Goal: Transaction & Acquisition: Book appointment/travel/reservation

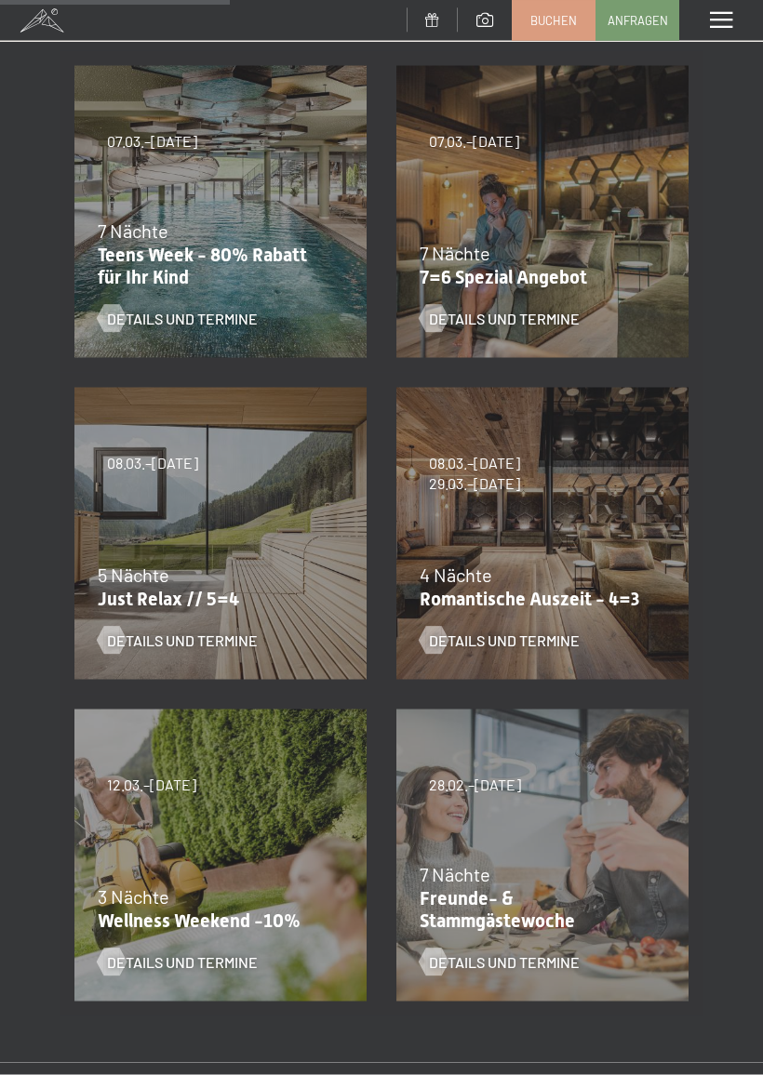
scroll to position [419, 0]
click at [554, 630] on span "Details und Termine" at bounding box center [504, 640] width 151 height 20
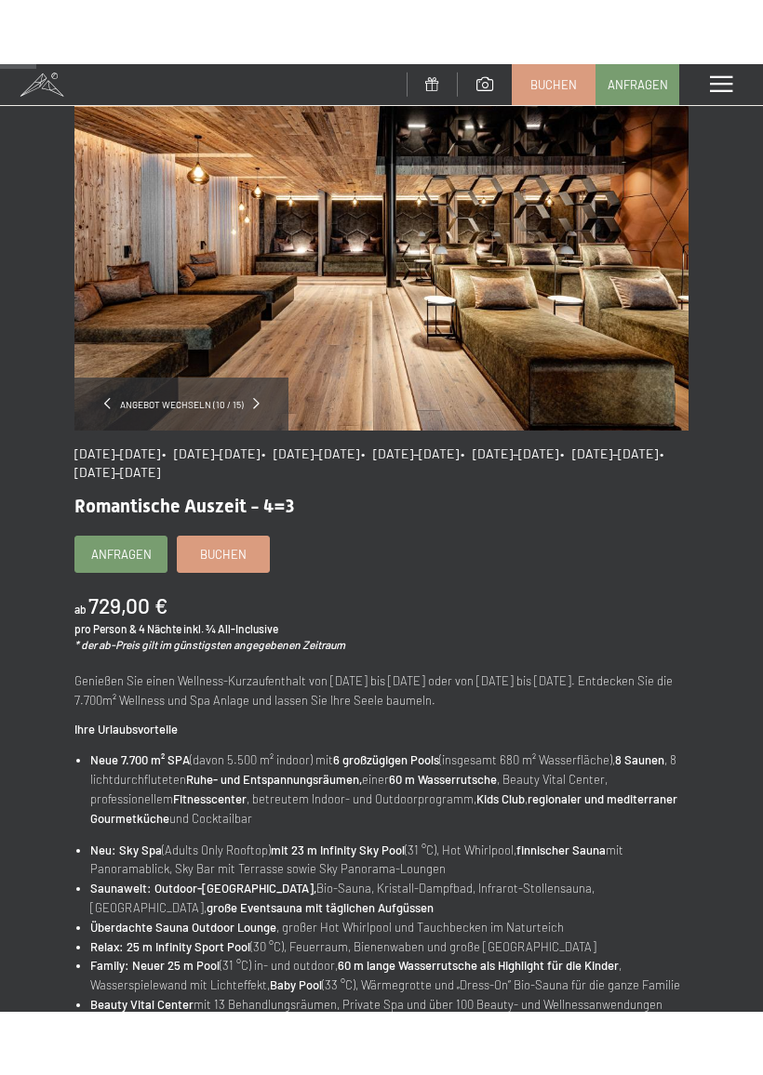
scroll to position [78, 0]
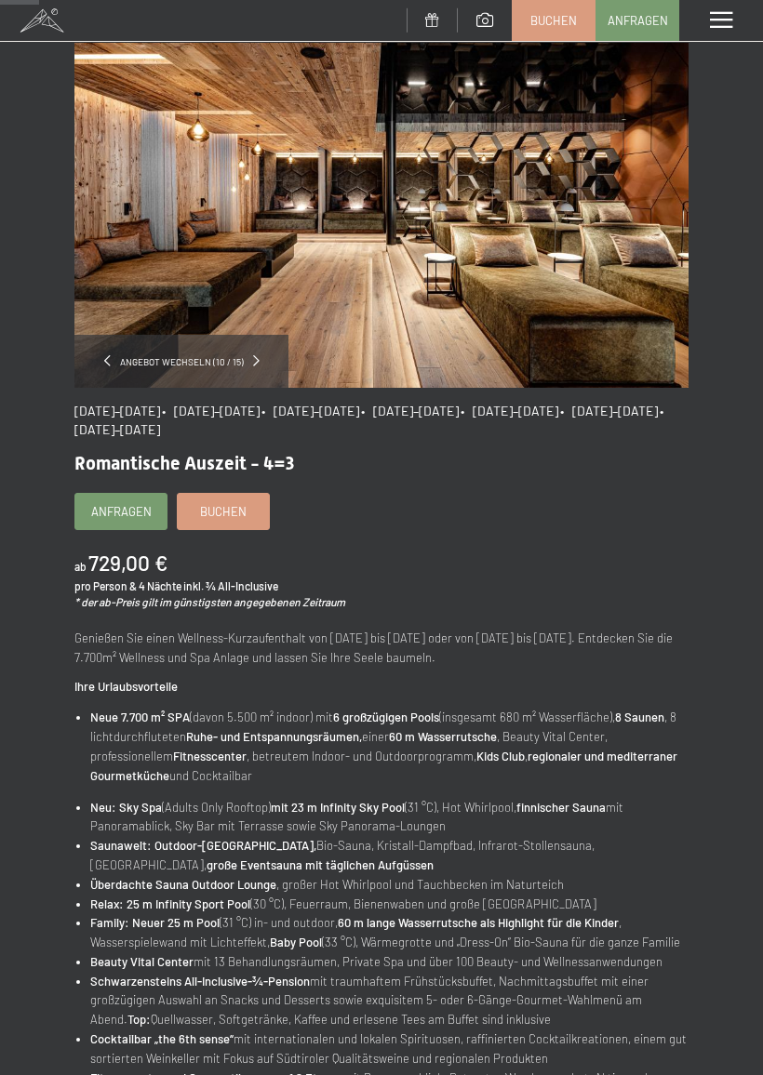
click at [234, 503] on span "Buchen" at bounding box center [223, 511] width 47 height 17
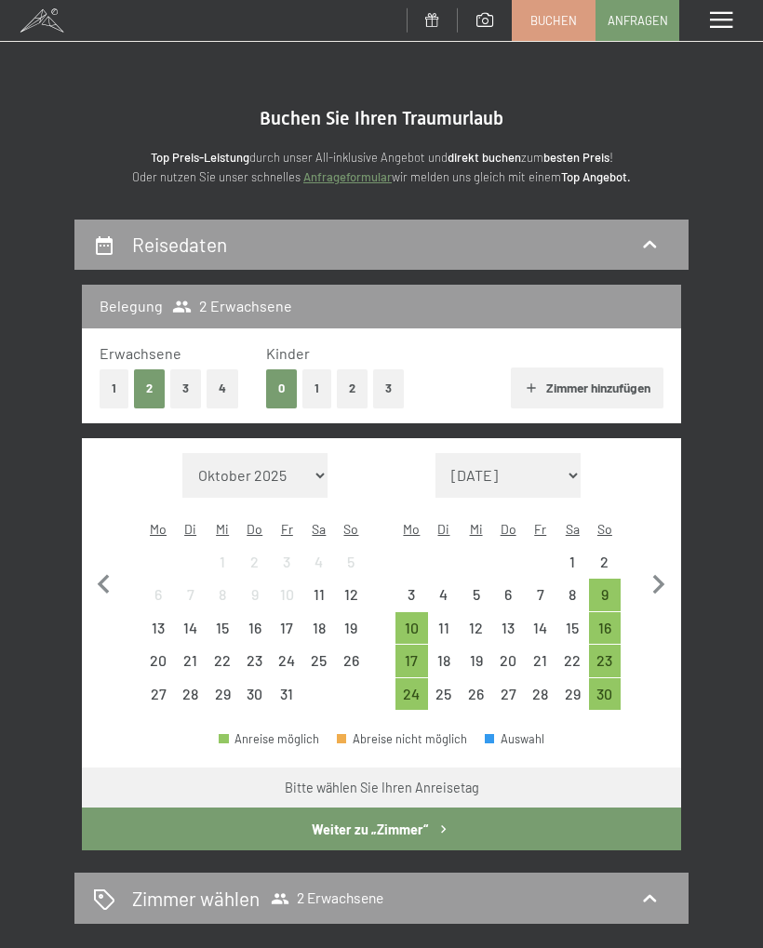
select select "[DATE]"
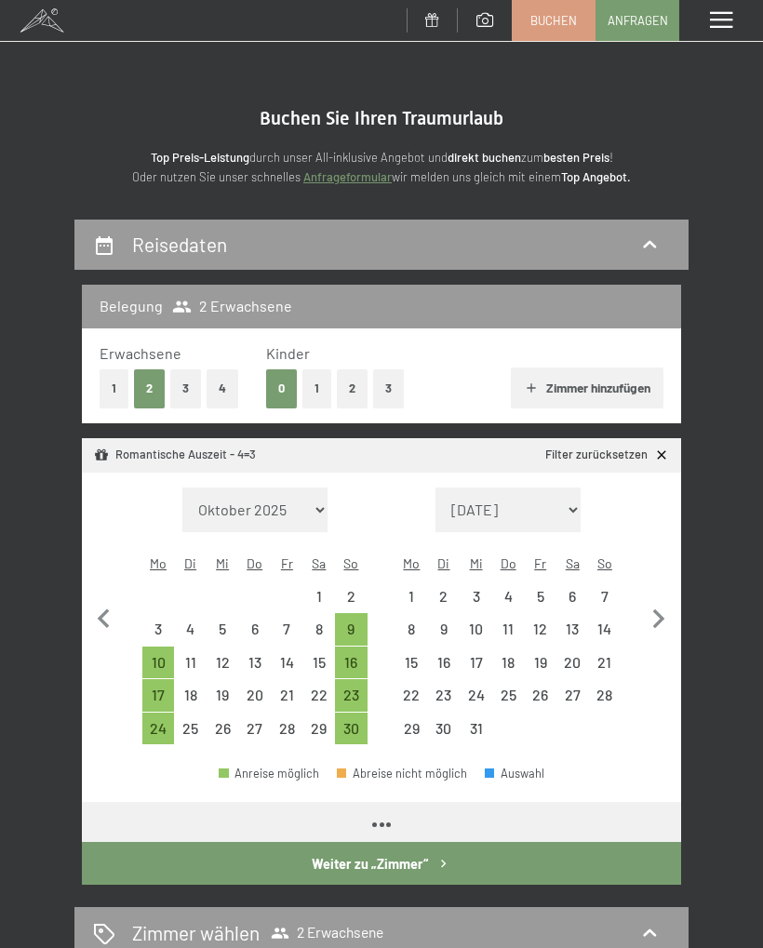
select select "[DATE]"
click at [658, 609] on icon "button" at bounding box center [659, 619] width 12 height 20
select select "[DATE]"
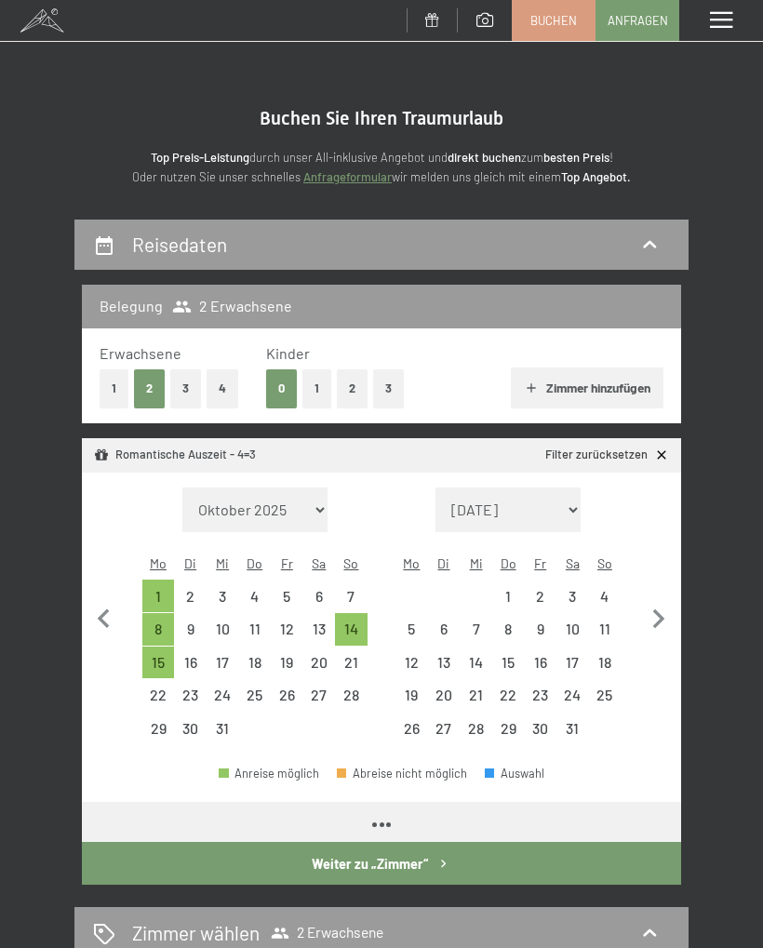
click at [657, 609] on icon "button" at bounding box center [659, 619] width 12 height 20
select select "[DATE]"
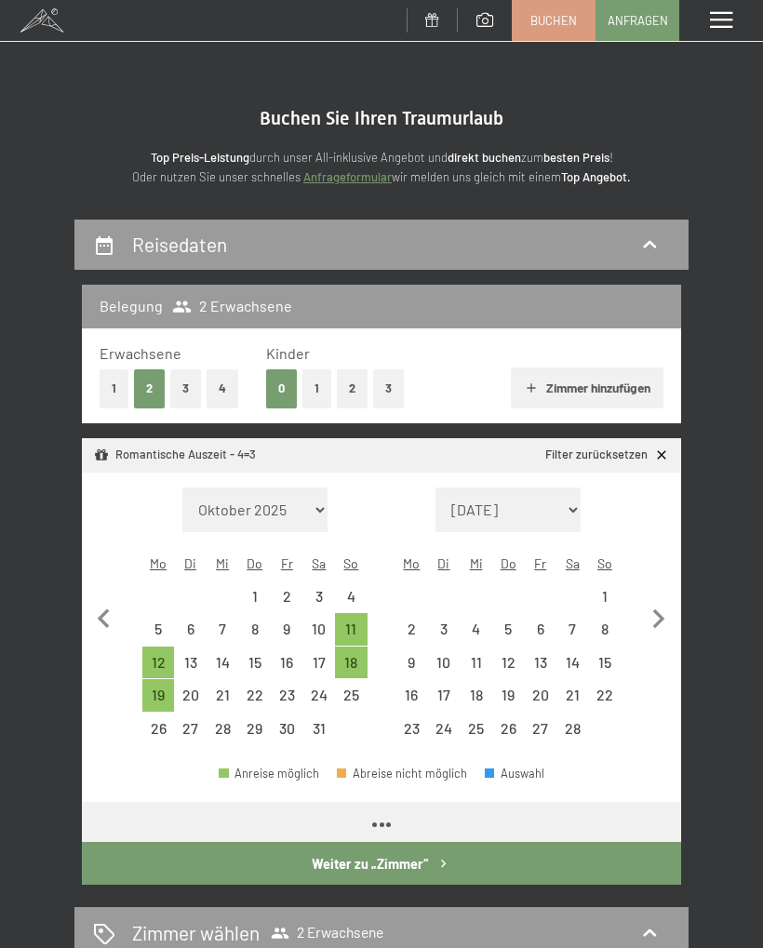
select select "[DATE]"
click at [657, 600] on icon "button" at bounding box center [658, 619] width 39 height 39
select select "[DATE]"
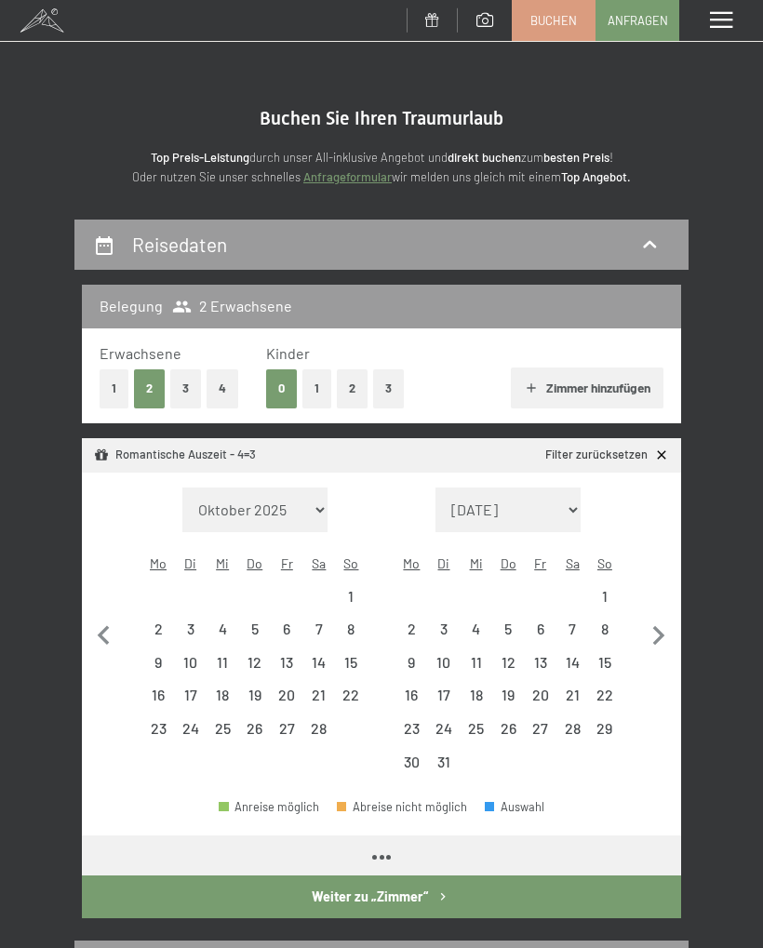
select select "[DATE]"
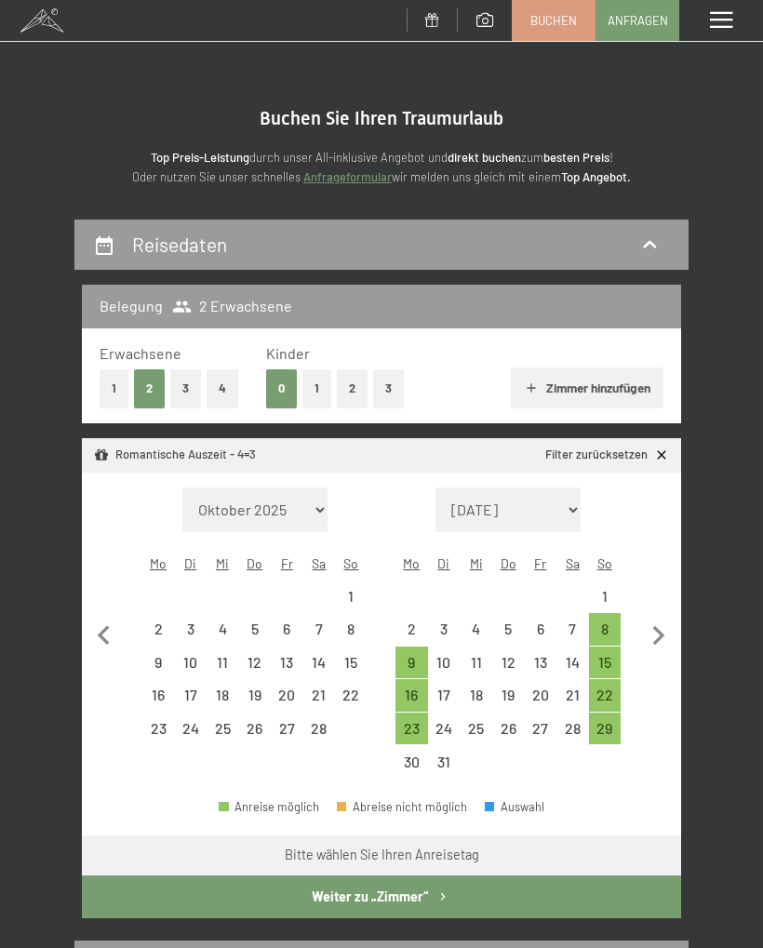
click at [420, 687] on div "16" at bounding box center [411, 701] width 29 height 29
select select "[DATE]"
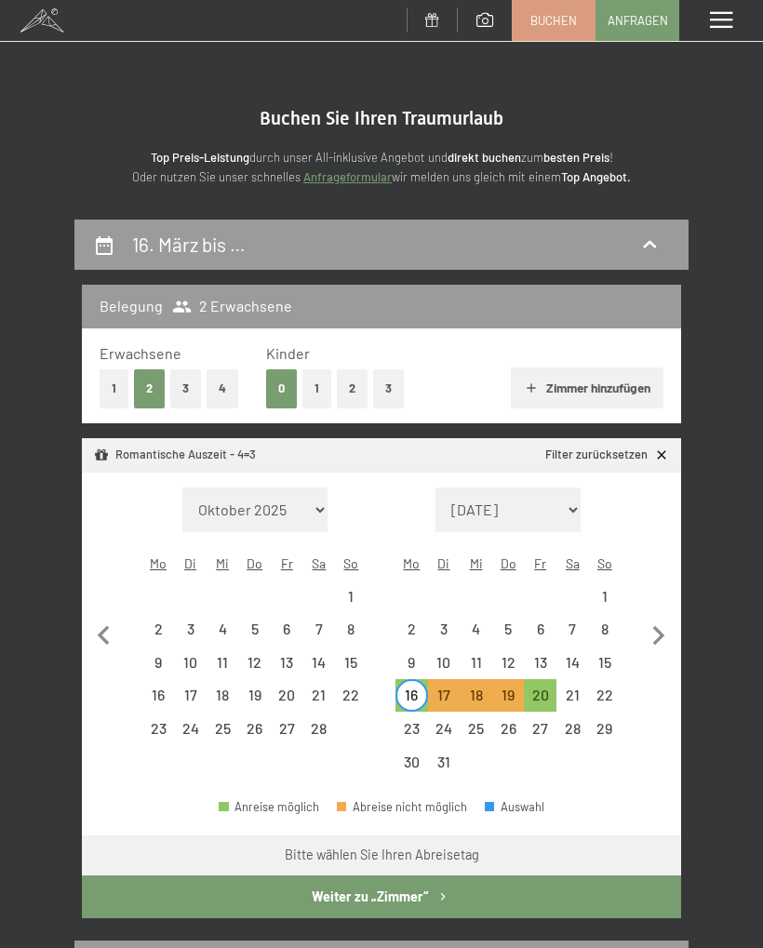
click at [525, 876] on button "Weiter zu „Zimmer“" at bounding box center [381, 896] width 599 height 43
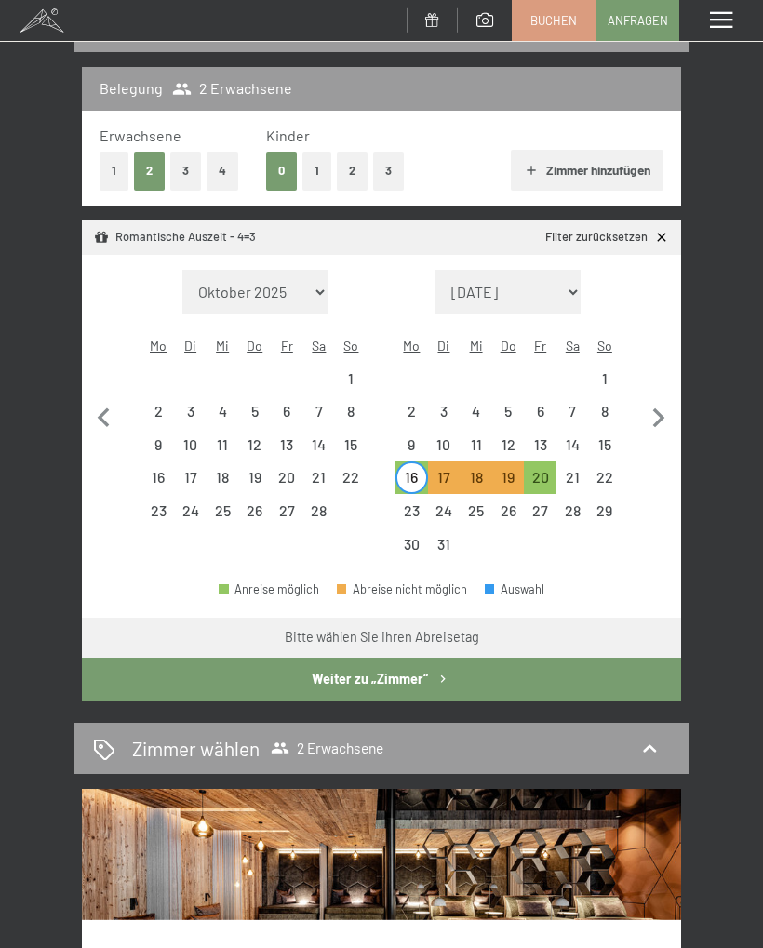
select select "[DATE]"
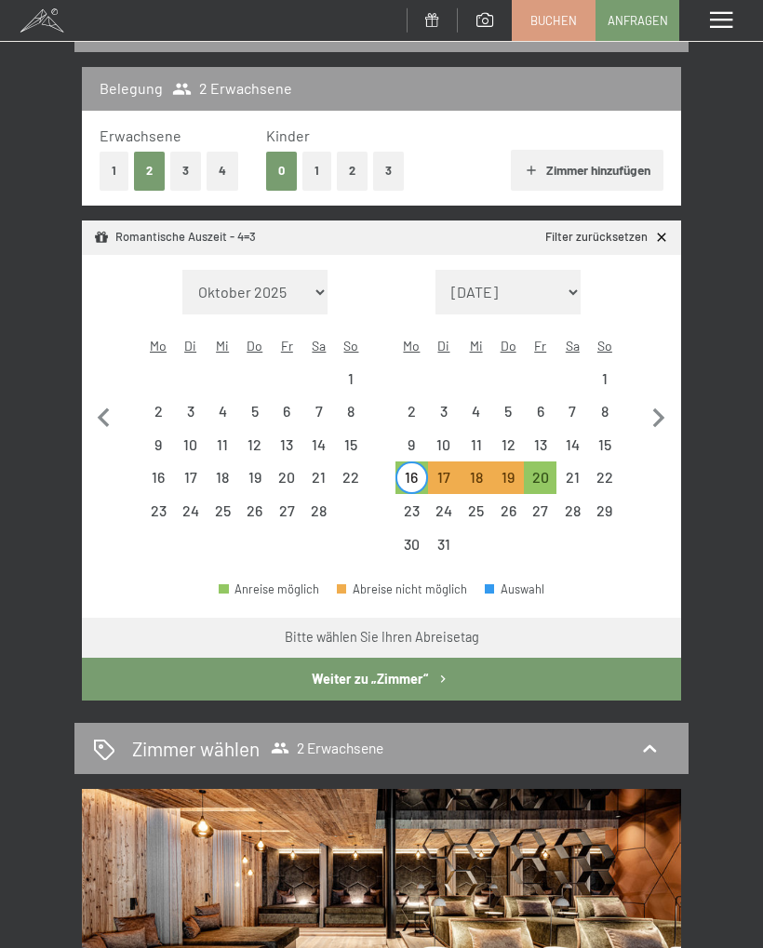
select select "[DATE]"
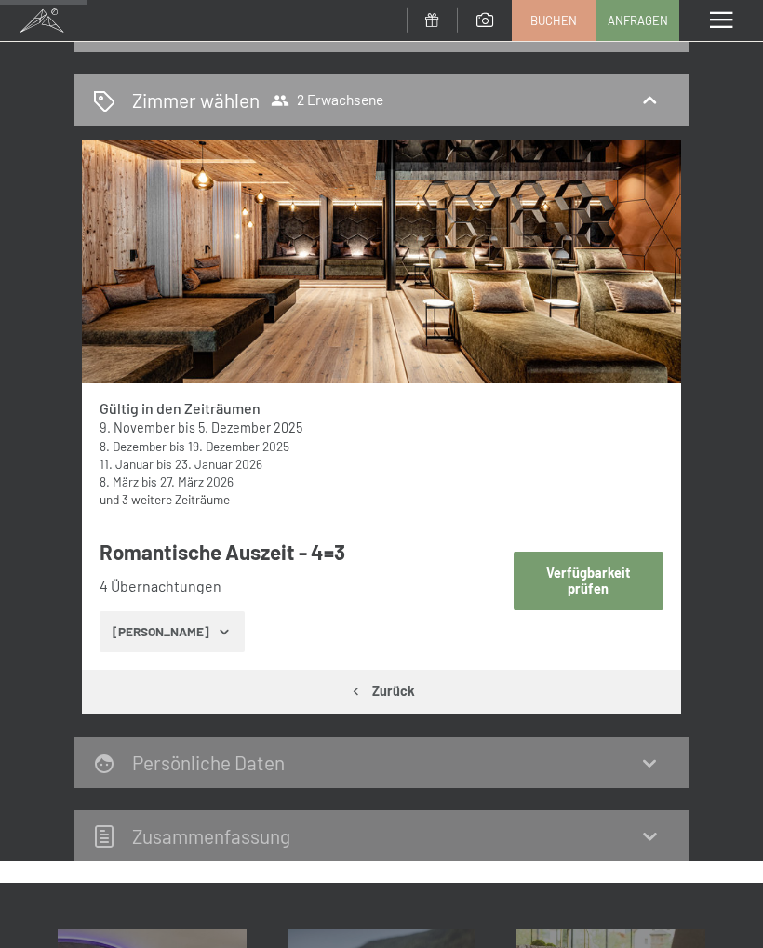
click at [605, 575] on button "Verfügbarkeit prüfen" at bounding box center [589, 581] width 150 height 59
select select "[DATE]"
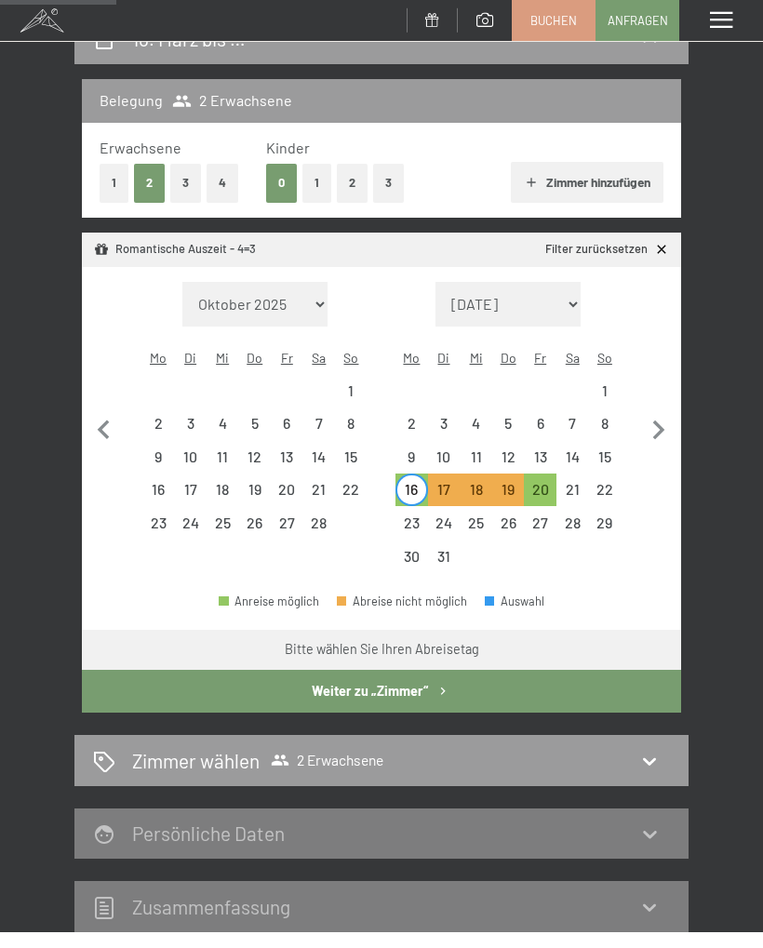
scroll to position [205, 0]
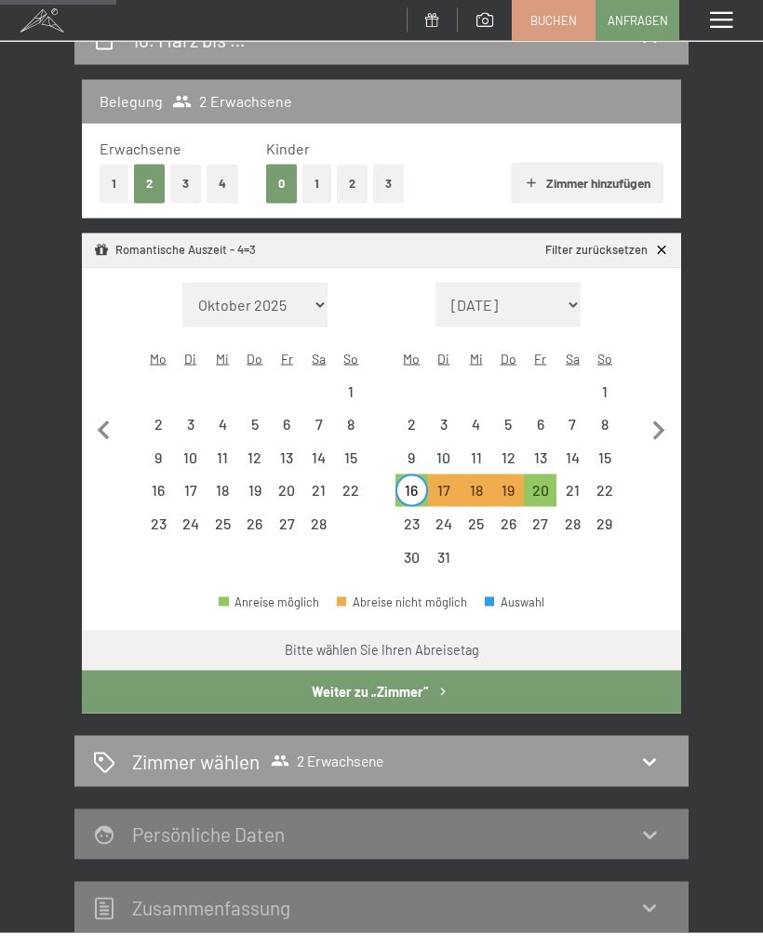
click at [432, 674] on button "Weiter zu „Zimmer“" at bounding box center [381, 692] width 599 height 43
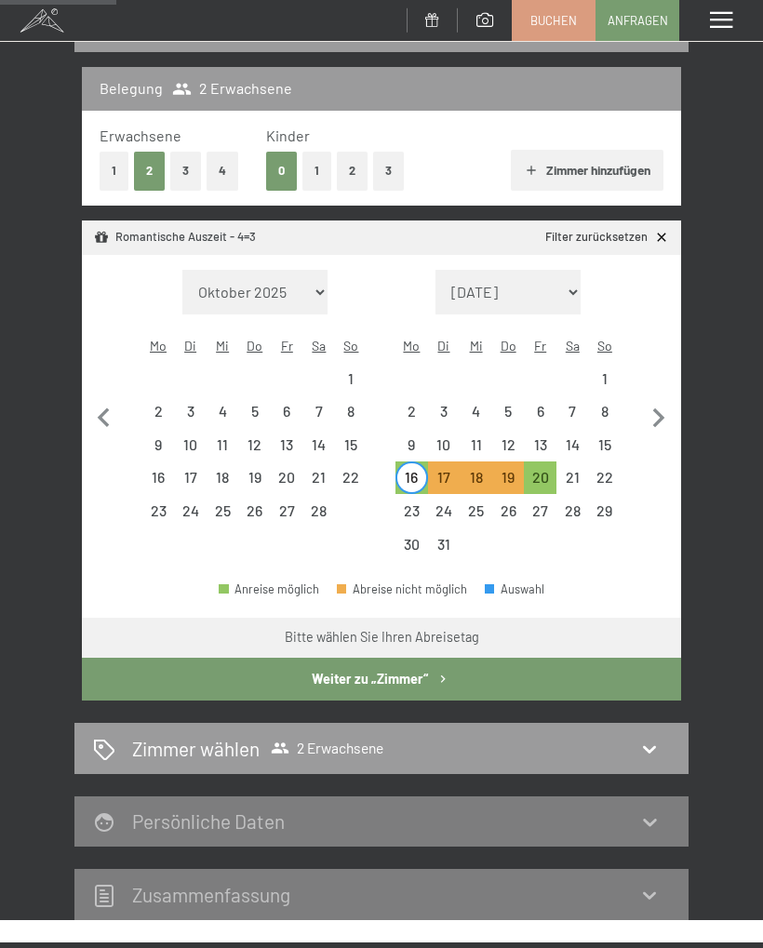
select select "[DATE]"
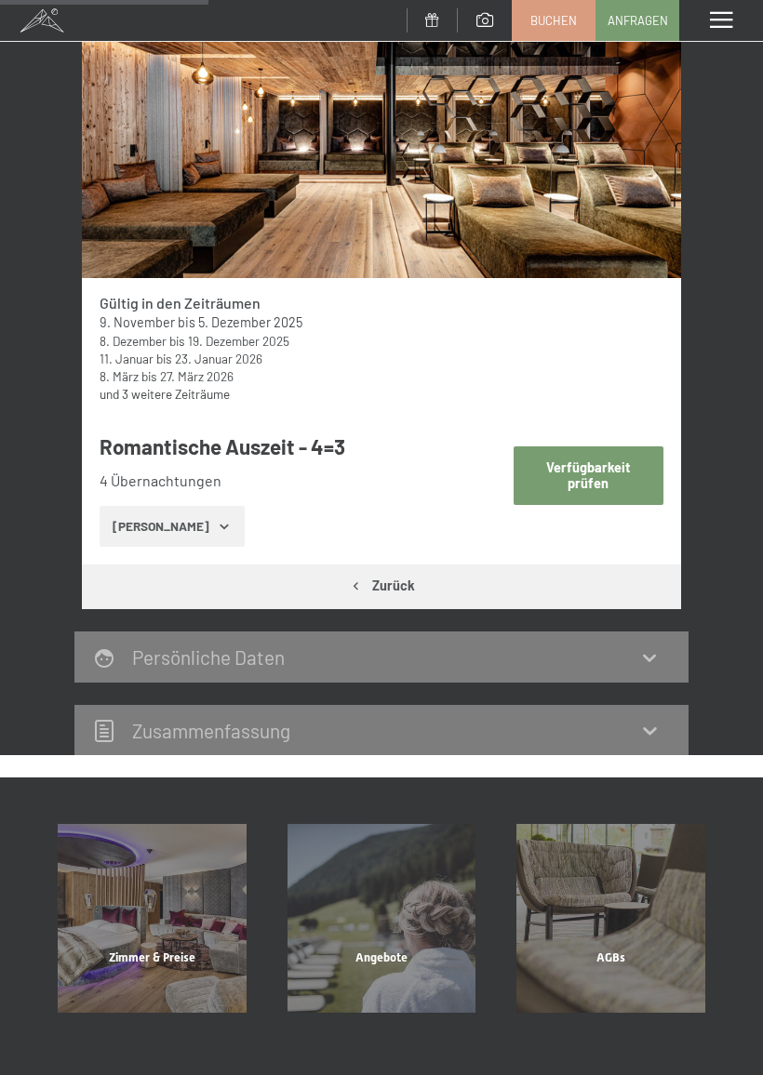
scroll to position [322, 0]
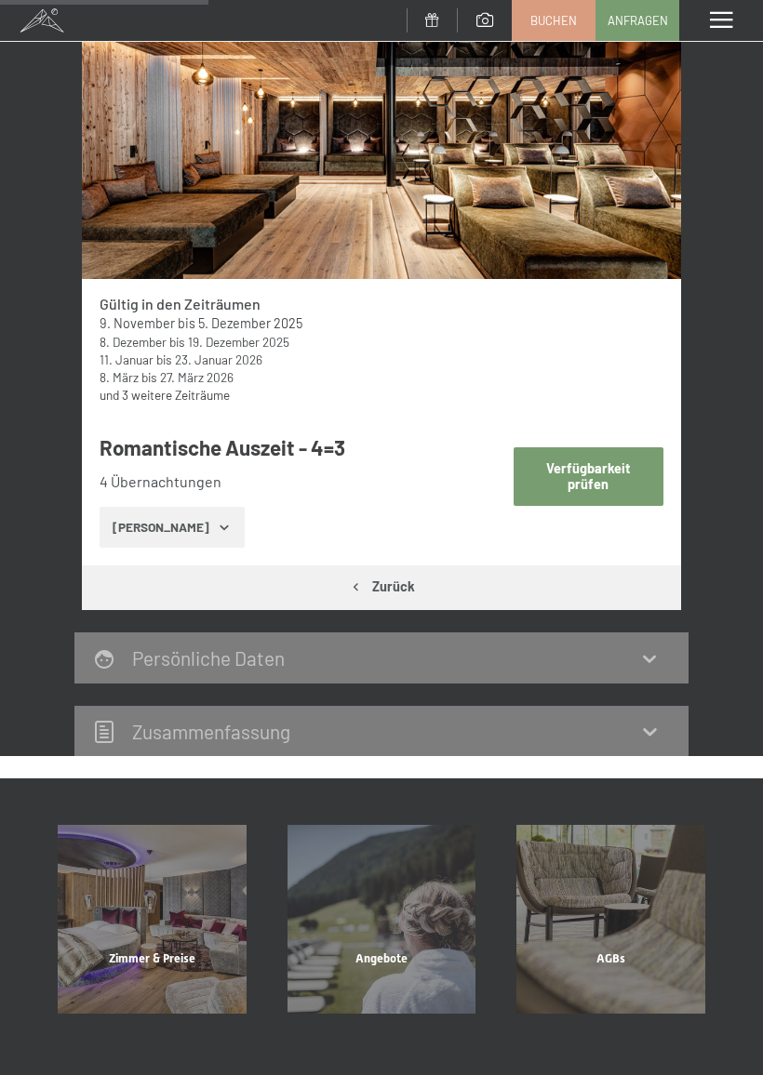
click at [220, 527] on icon "button" at bounding box center [224, 528] width 8 height 5
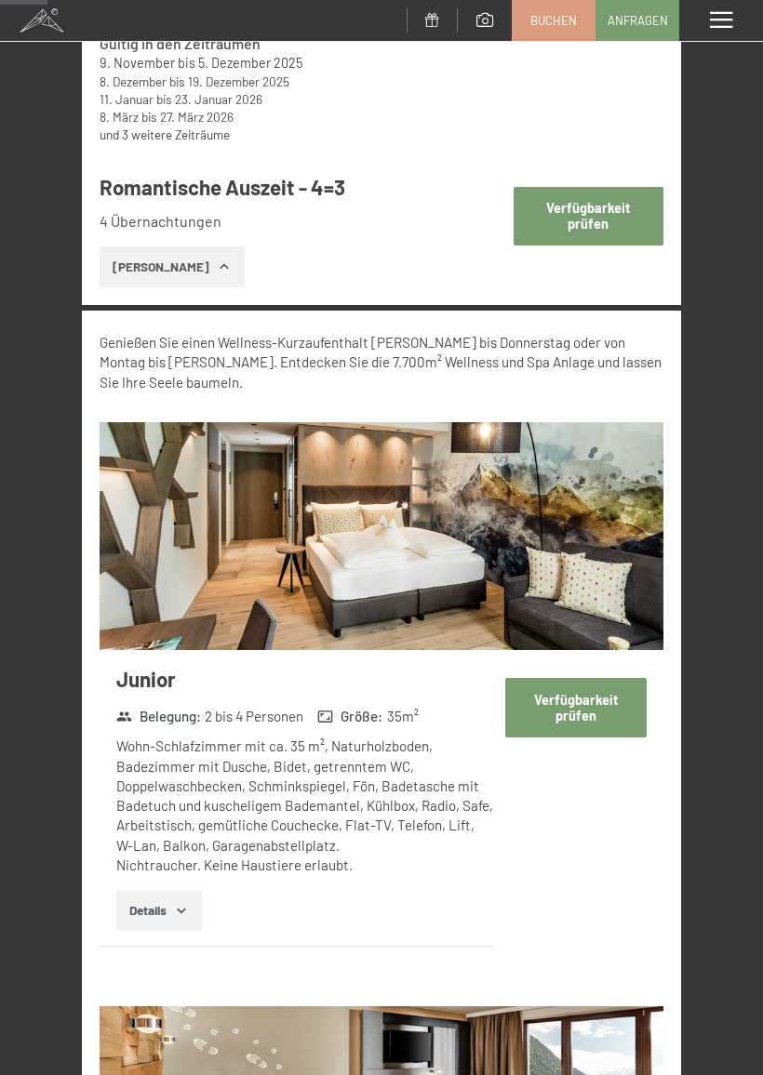
click at [593, 706] on button "Verfügbarkeit prüfen" at bounding box center [575, 707] width 140 height 59
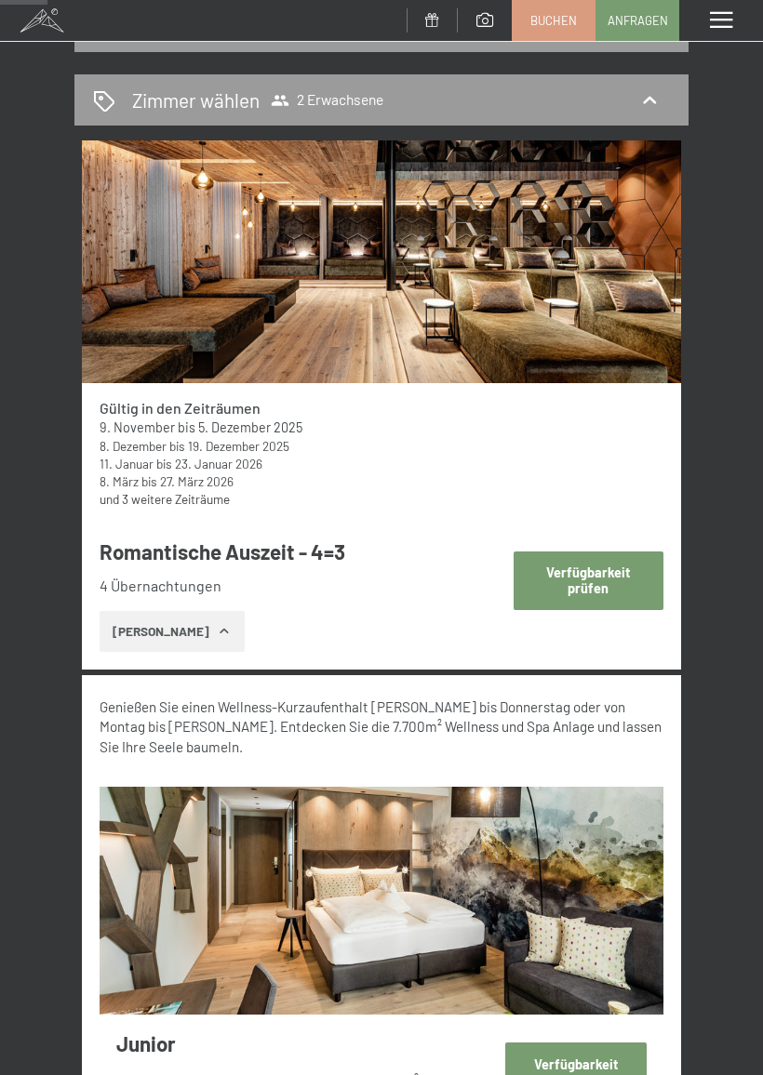
select select "[DATE]"
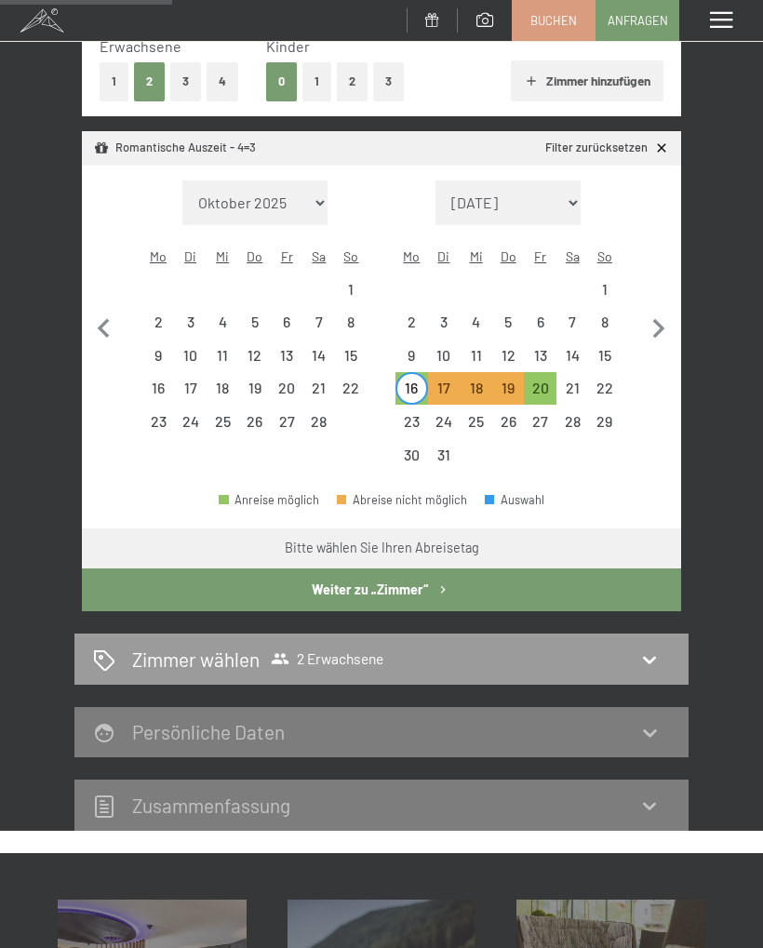
scroll to position [295, 0]
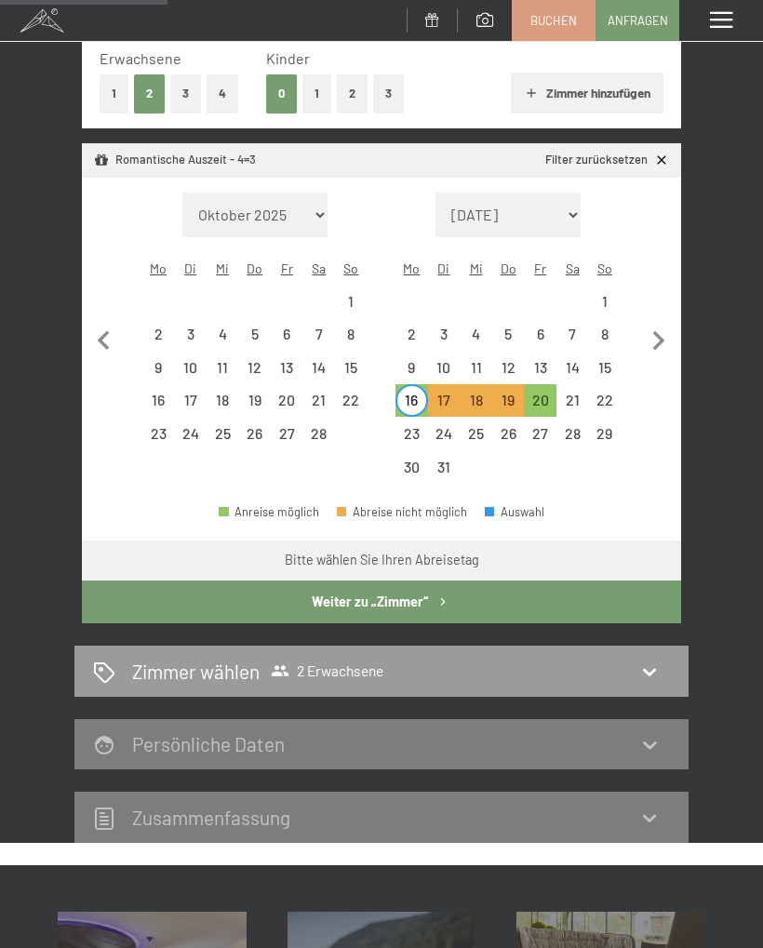
click at [419, 426] on div "23" at bounding box center [411, 440] width 29 height 29
select select "[DATE]"
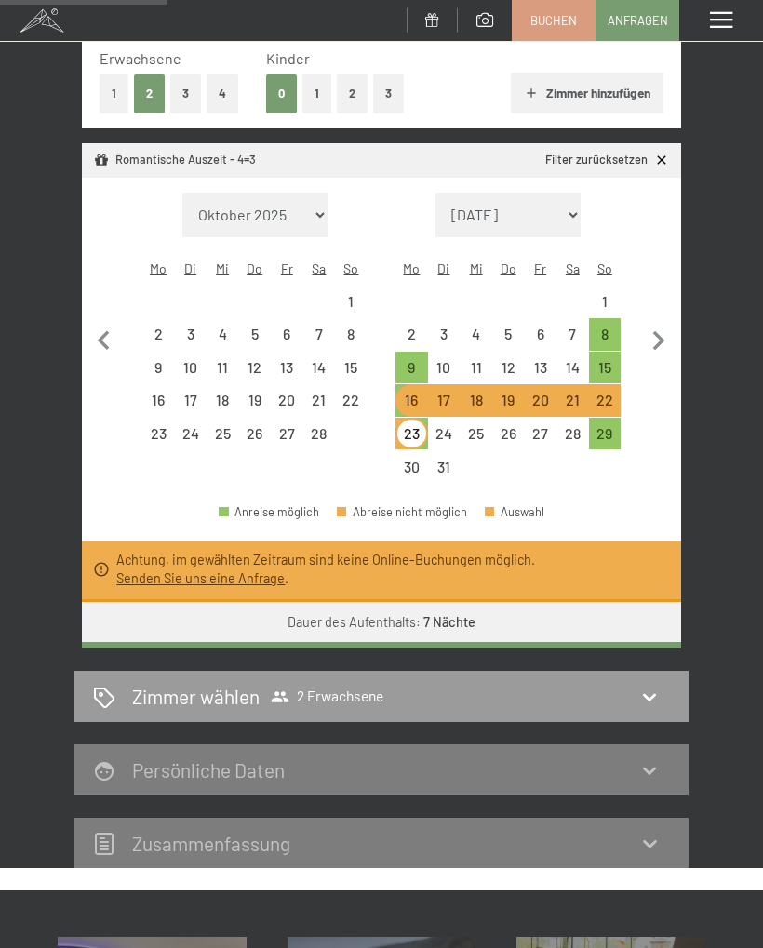
select select "[DATE]"
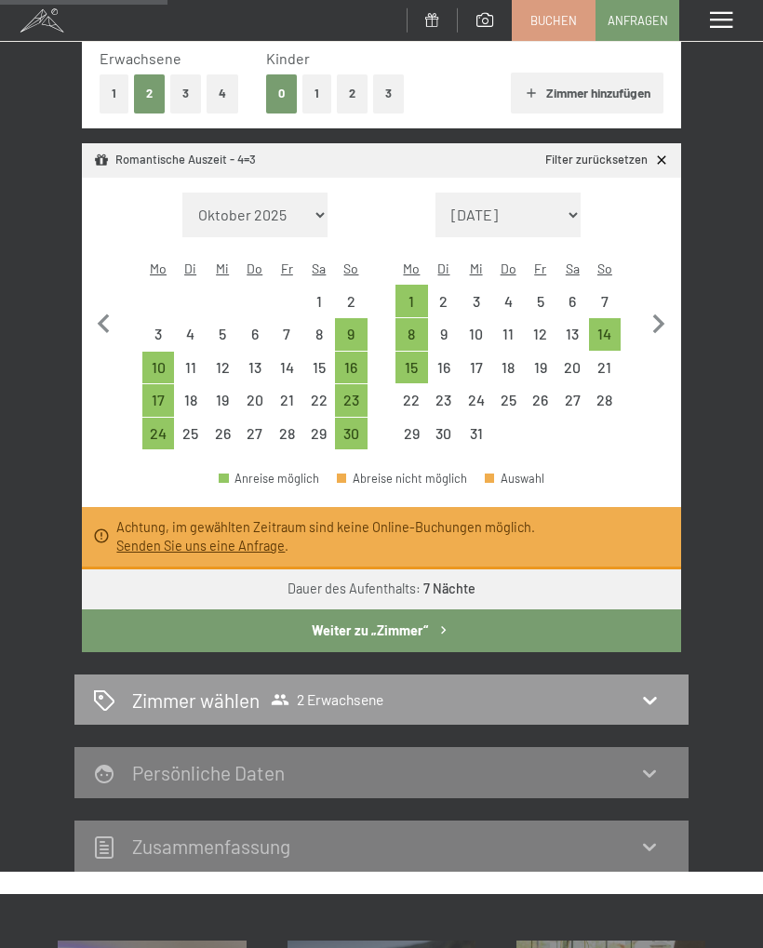
click at [419, 360] on div "15" at bounding box center [411, 374] width 29 height 29
select select "[DATE]"
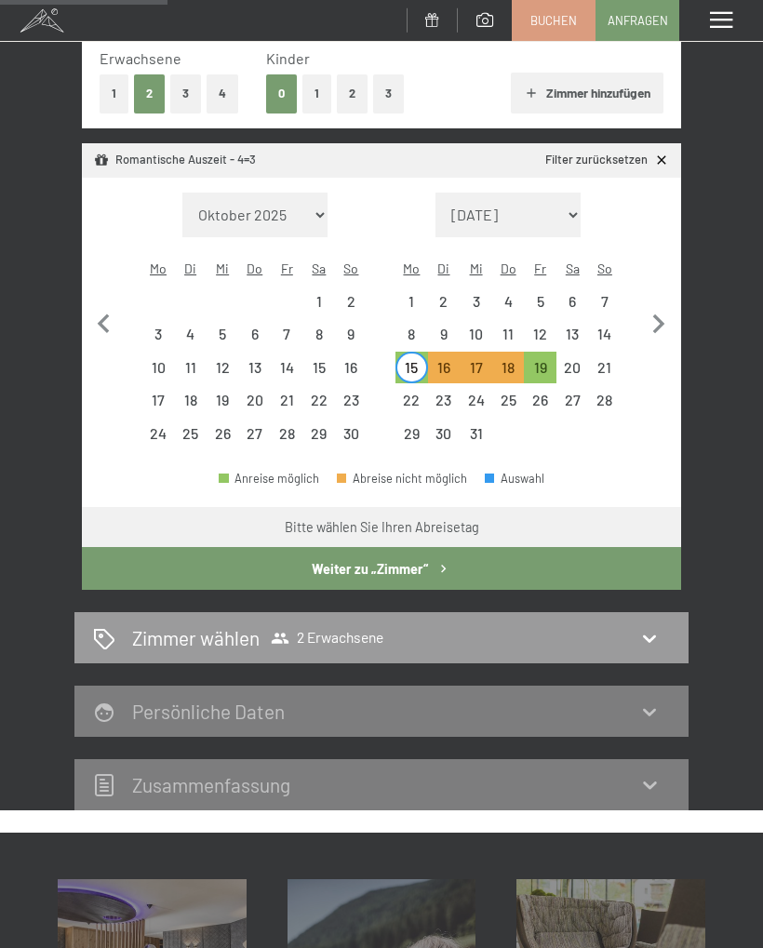
click at [494, 547] on button "Weiter zu „Zimmer“" at bounding box center [381, 568] width 599 height 43
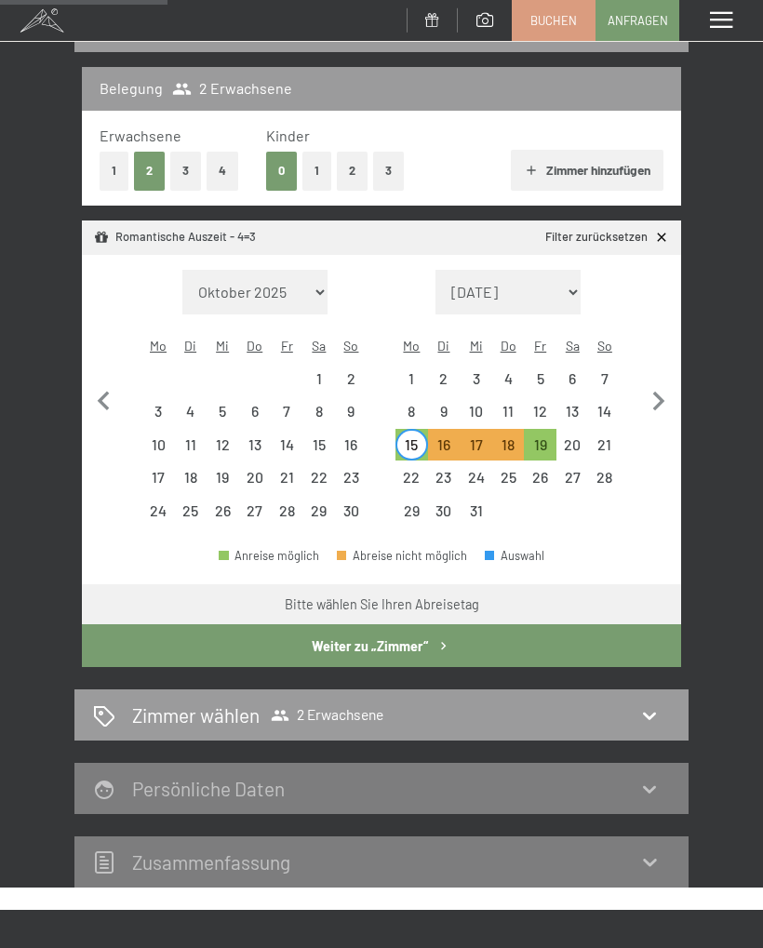
select select "[DATE]"
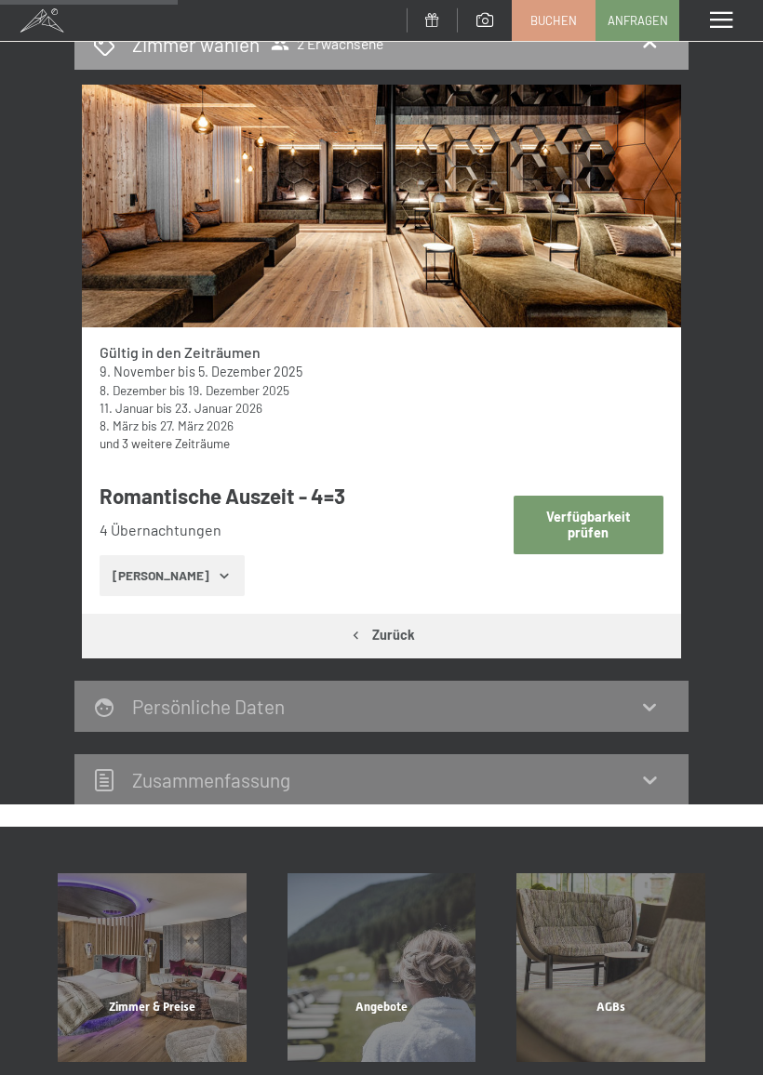
click at [634, 521] on button "Verfügbarkeit prüfen" at bounding box center [589, 525] width 150 height 59
select select "[DATE]"
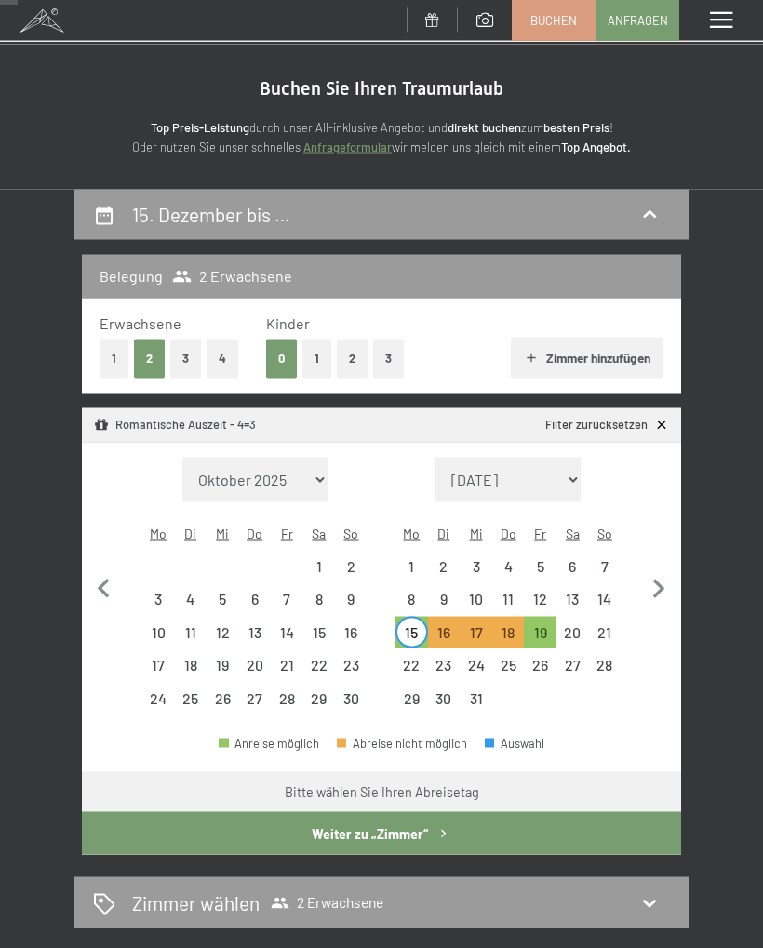
scroll to position [0, 0]
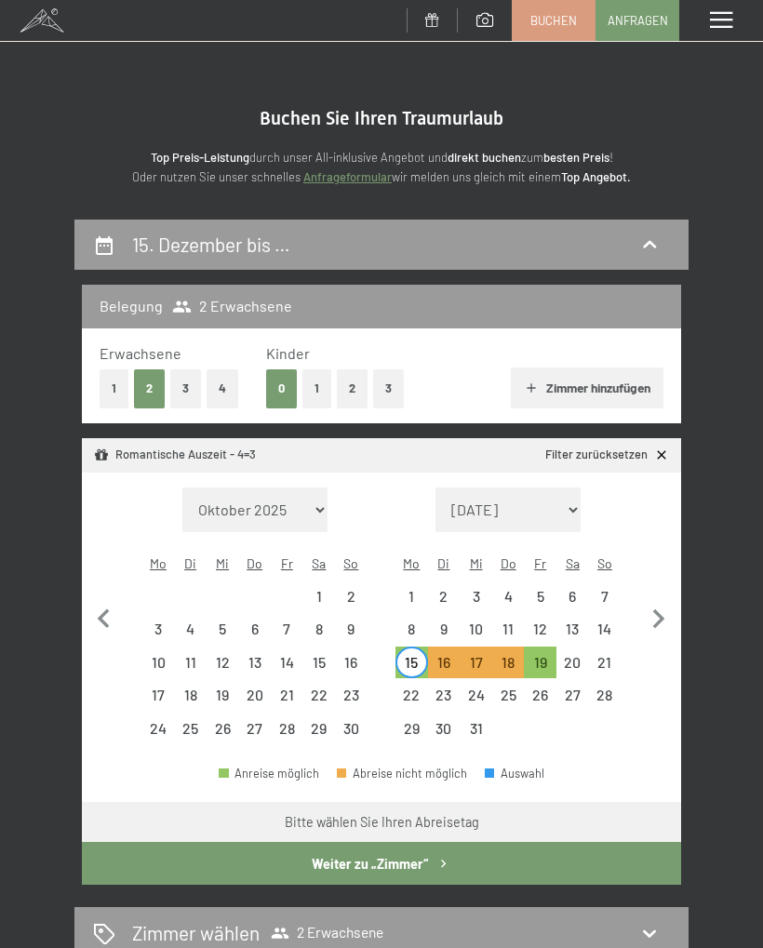
click at [666, 600] on icon "button" at bounding box center [658, 619] width 39 height 39
select select "[DATE]"
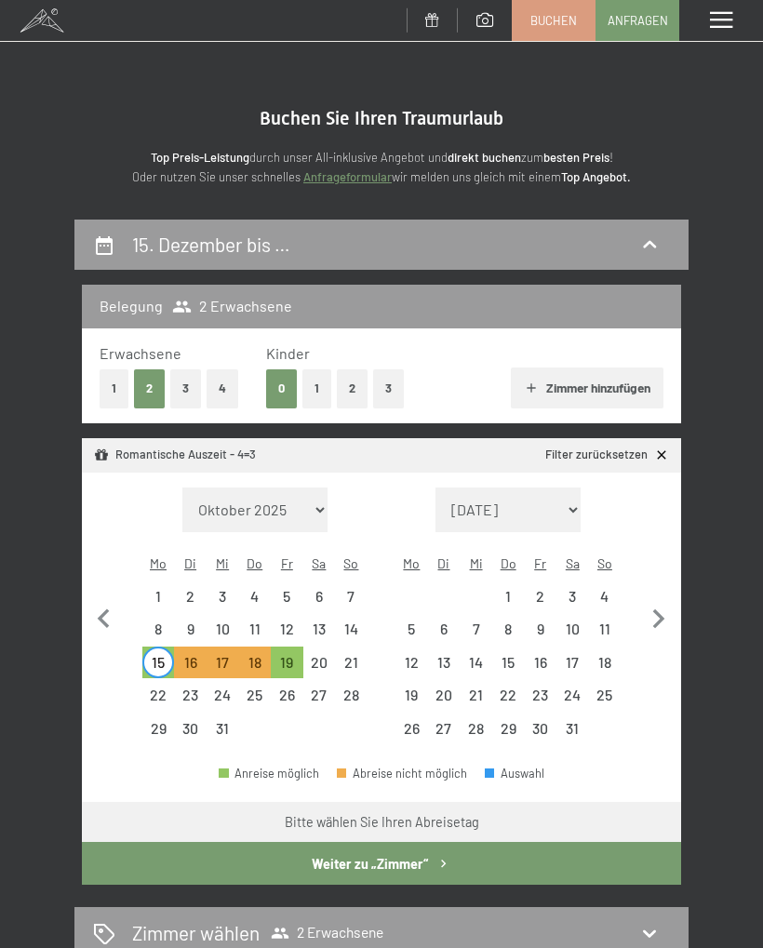
click at [665, 600] on icon "button" at bounding box center [658, 619] width 39 height 39
select select "[DATE]"
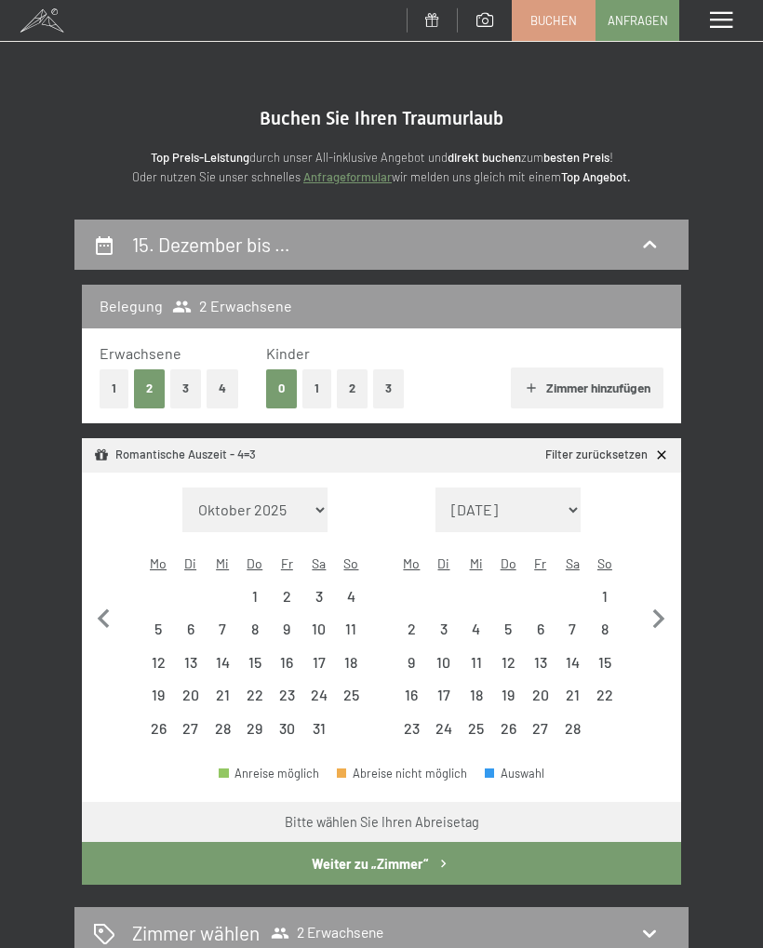
click at [665, 600] on icon "button" at bounding box center [658, 619] width 39 height 39
select select "[DATE]"
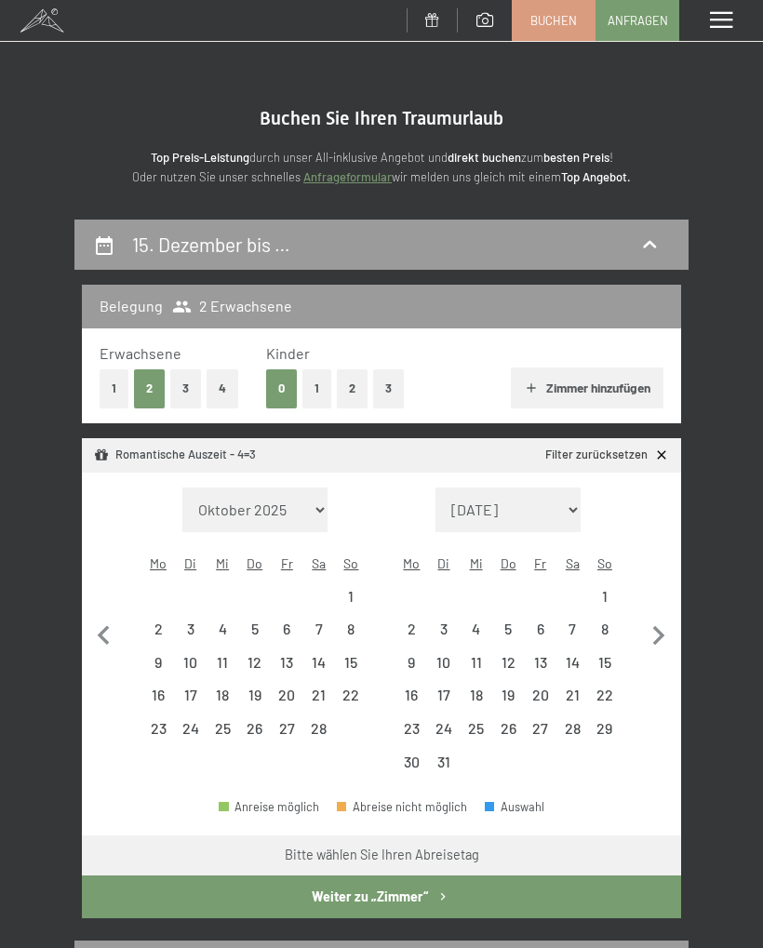
click at [416, 687] on div "16" at bounding box center [411, 701] width 29 height 29
select select "[DATE]"
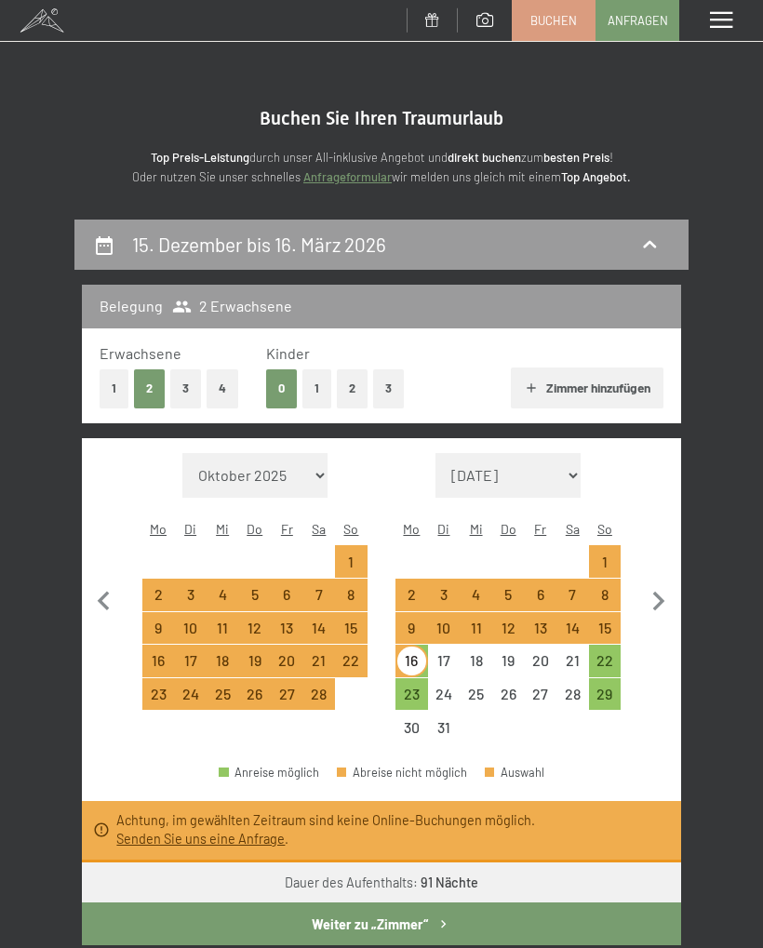
click at [547, 653] on div "20" at bounding box center [540, 667] width 29 height 29
select select "[DATE]"
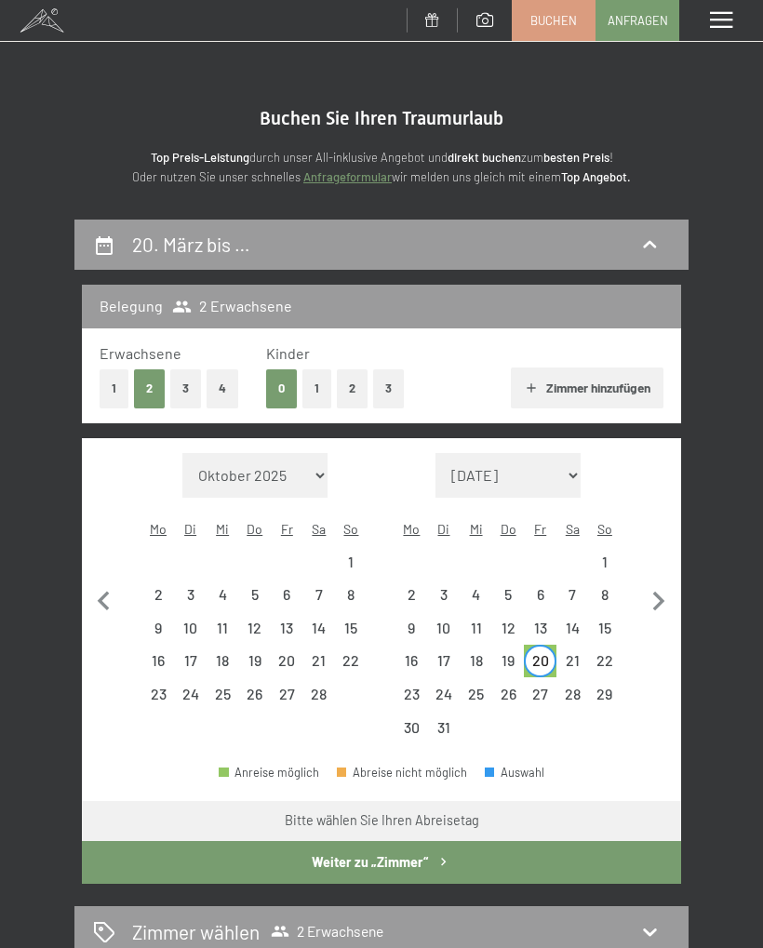
click at [616, 844] on button "Weiter zu „Zimmer“" at bounding box center [381, 862] width 599 height 43
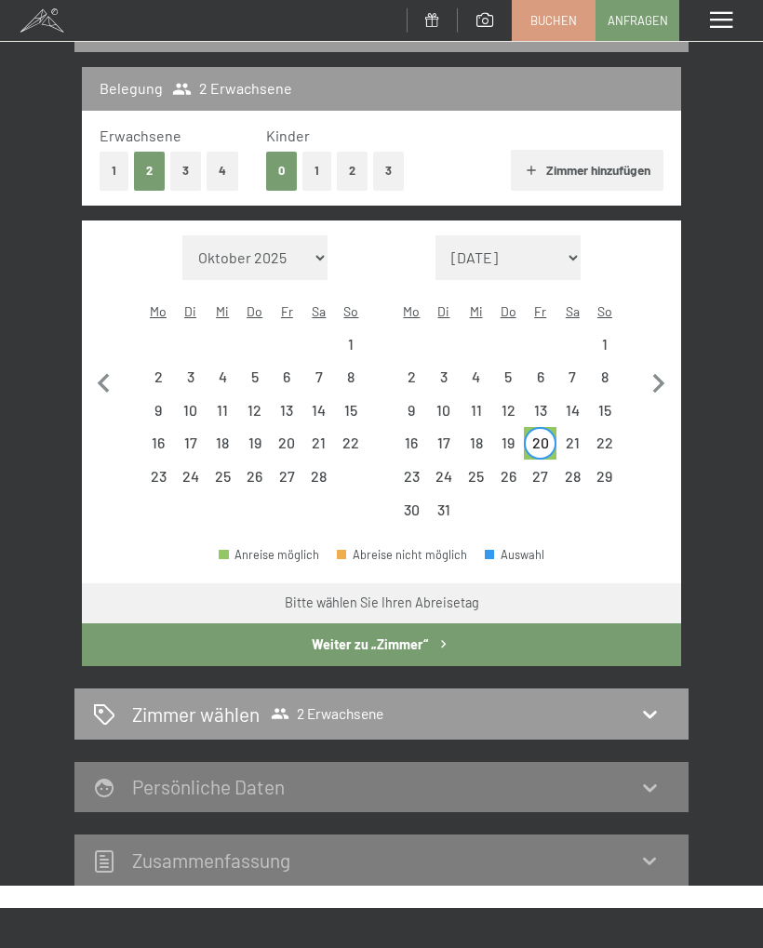
select select "[DATE]"
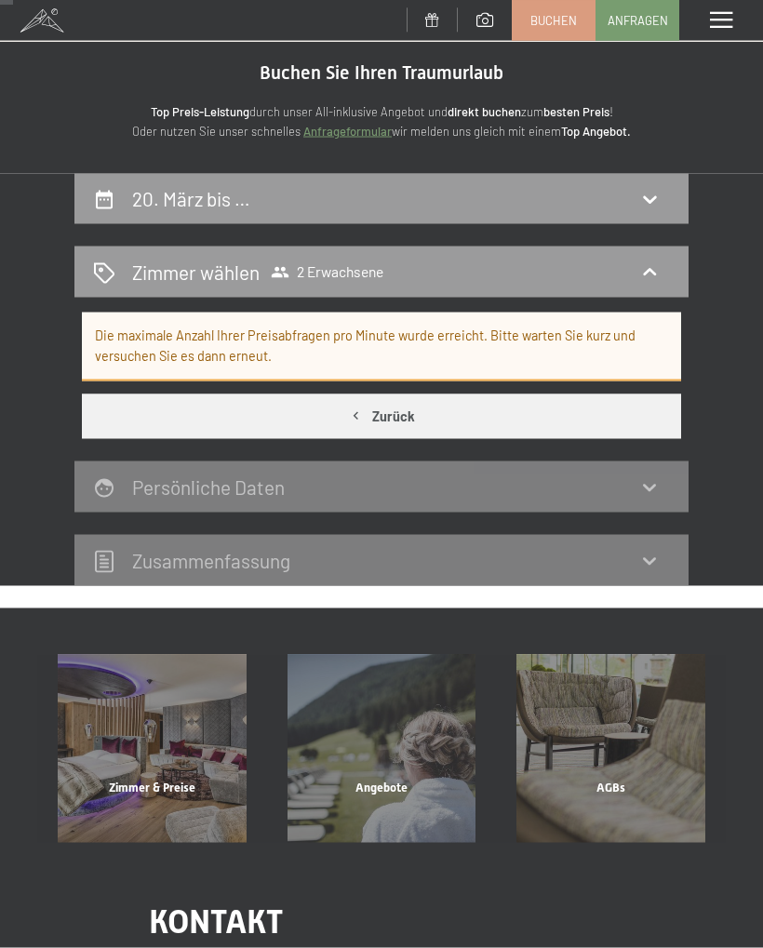
scroll to position [0, 0]
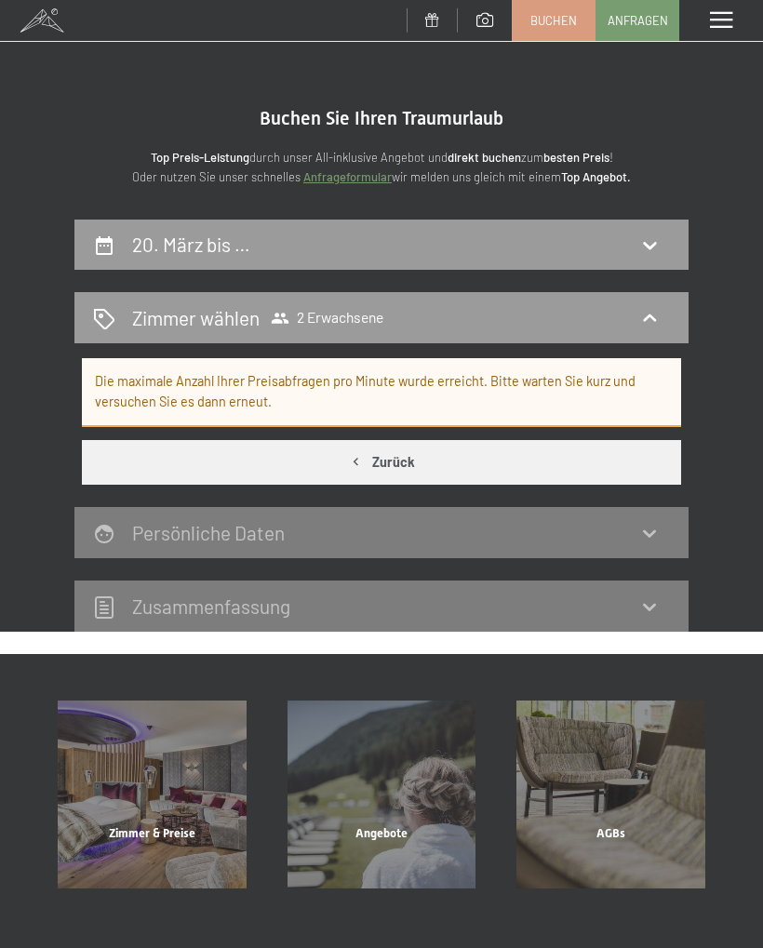
click at [114, 250] on icon at bounding box center [104, 245] width 22 height 22
select select "[DATE]"
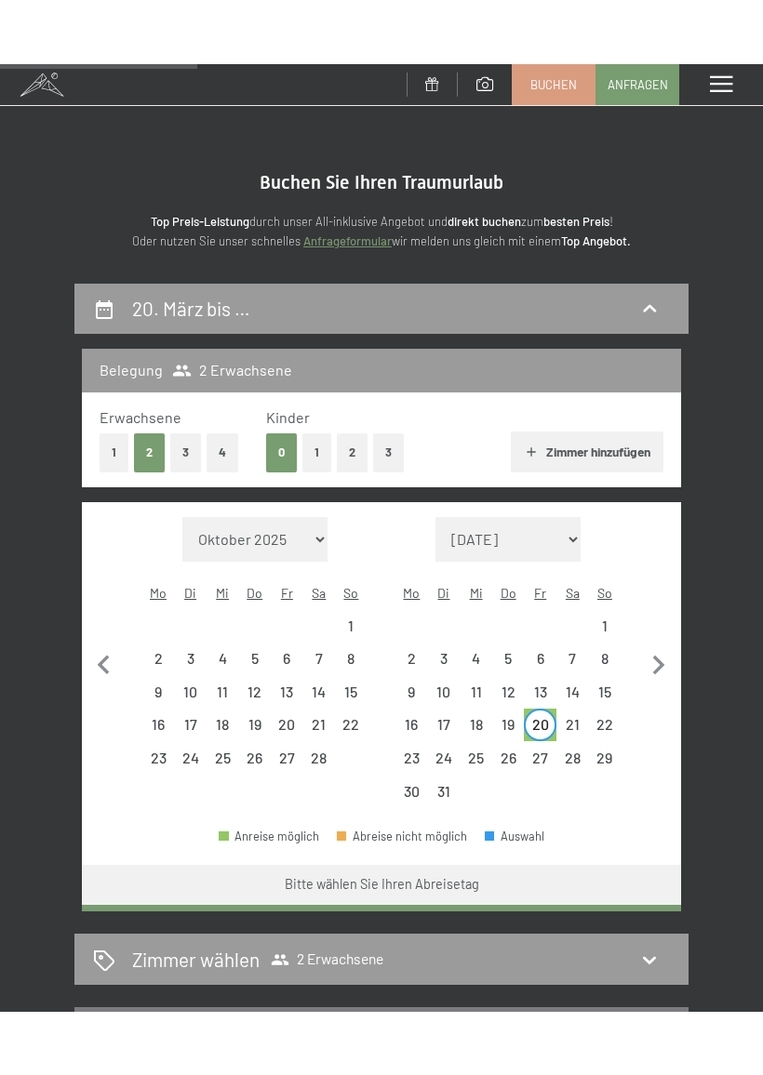
scroll to position [218, 0]
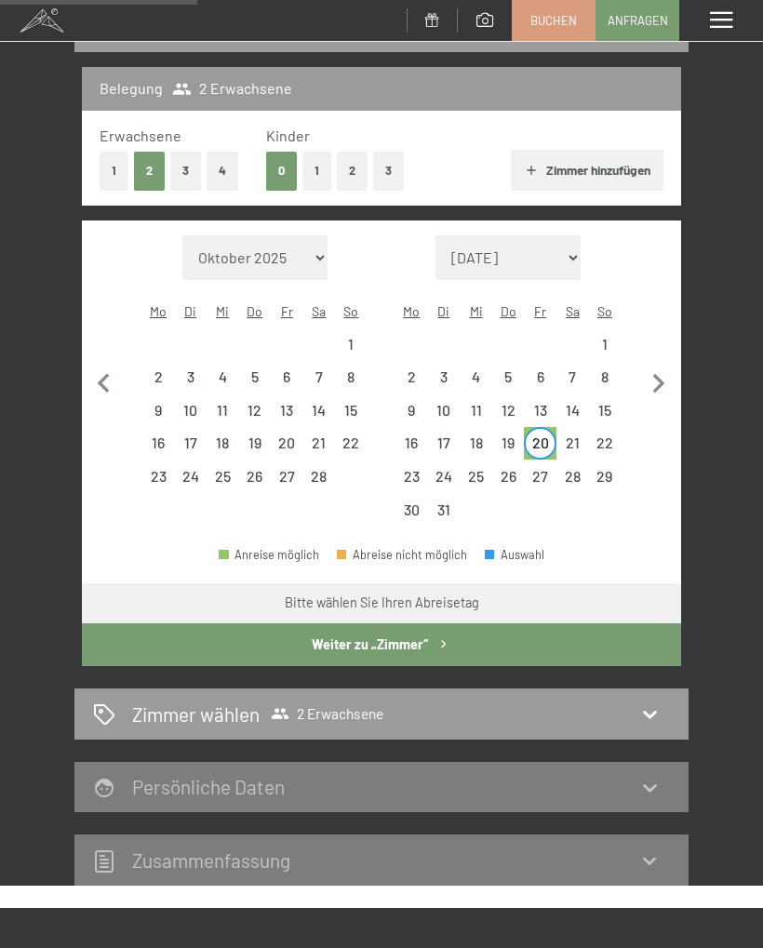
click at [423, 435] on div "16" at bounding box center [411, 449] width 29 height 29
select select "[DATE]"
click at [478, 623] on button "Weiter zu „Zimmer“" at bounding box center [381, 644] width 599 height 43
select select "[DATE]"
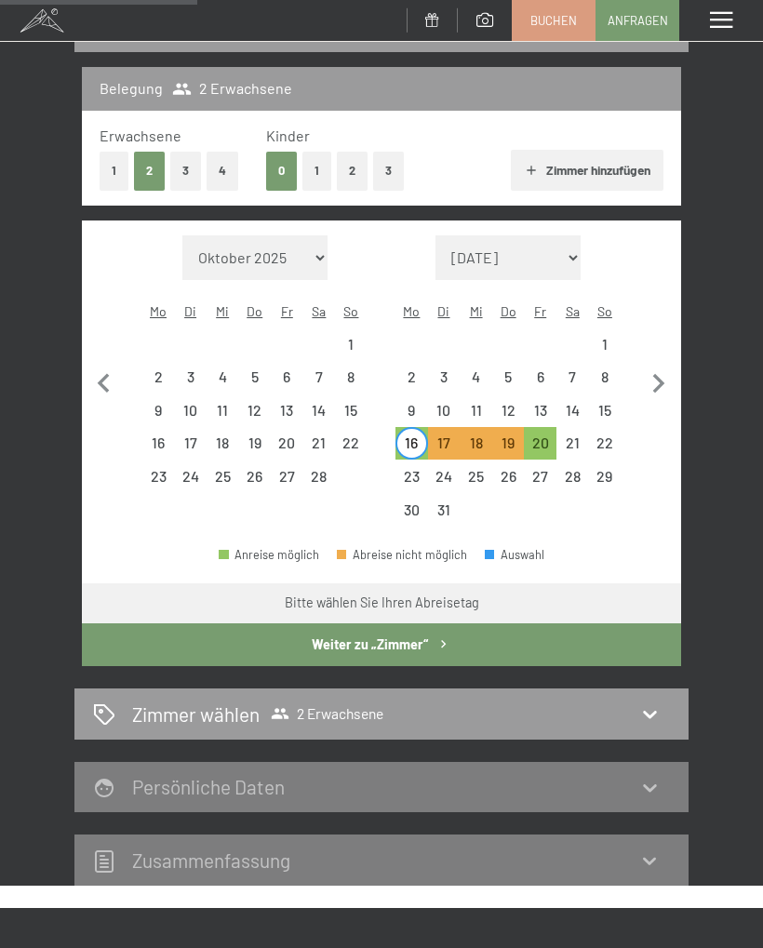
select select "[DATE]"
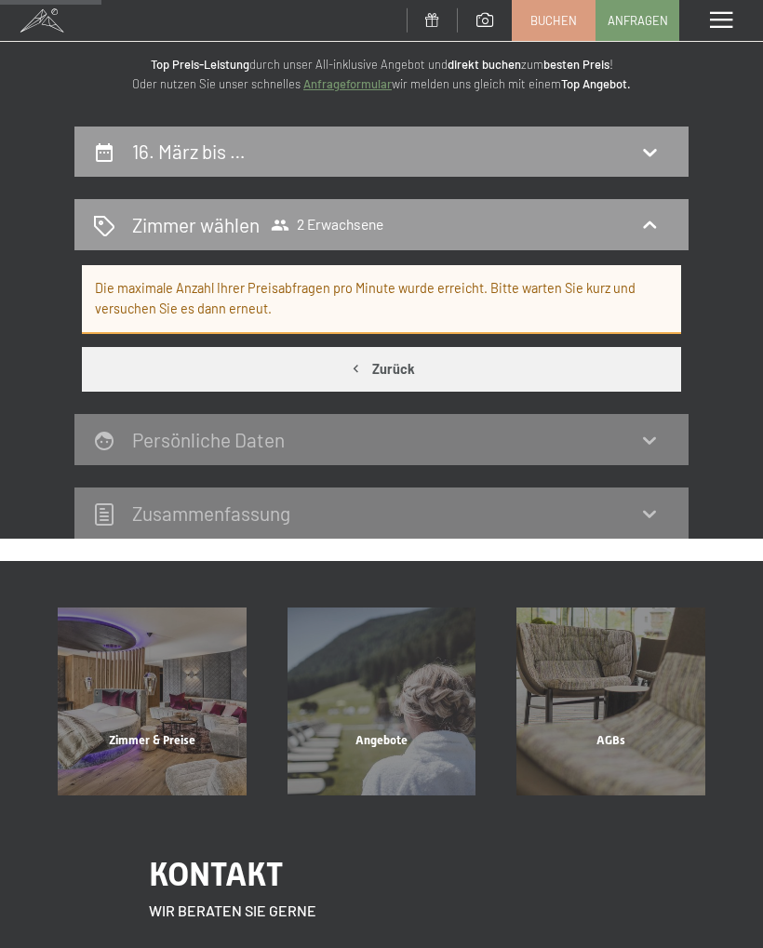
scroll to position [0, 0]
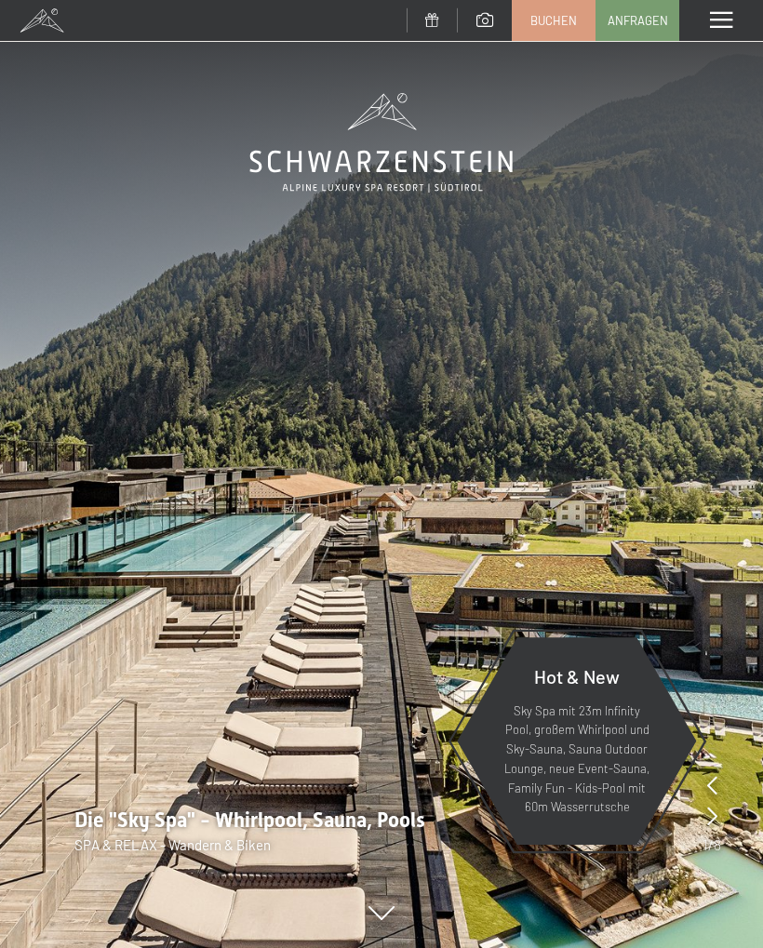
click at [559, 22] on span "Buchen" at bounding box center [553, 20] width 47 height 17
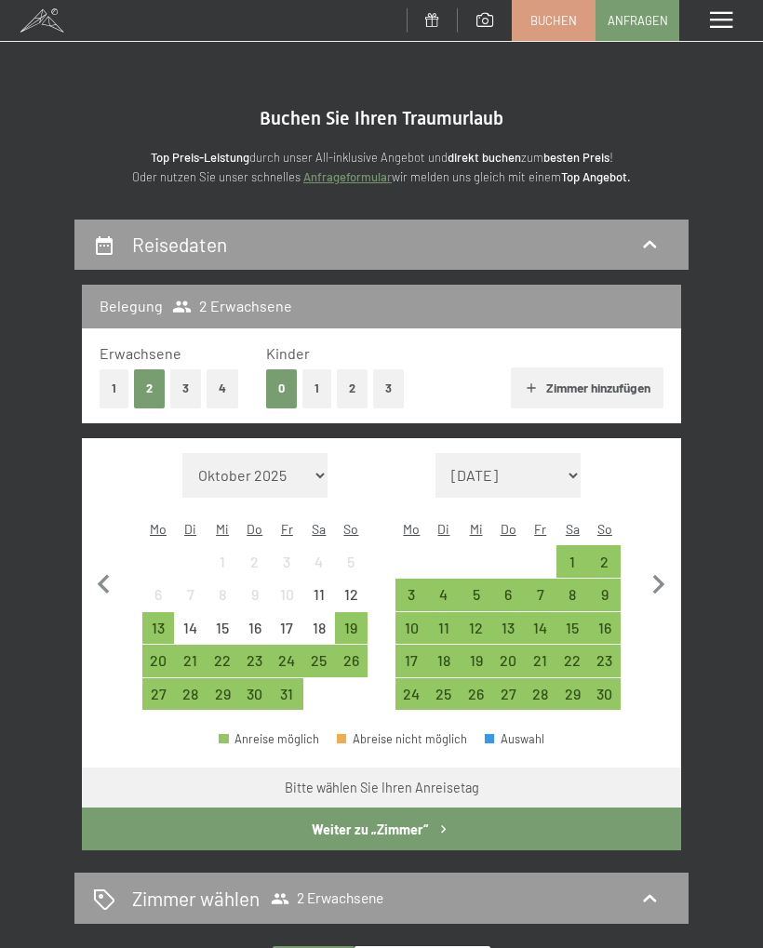
click at [668, 568] on icon "button" at bounding box center [658, 585] width 39 height 39
select select "[DATE]"
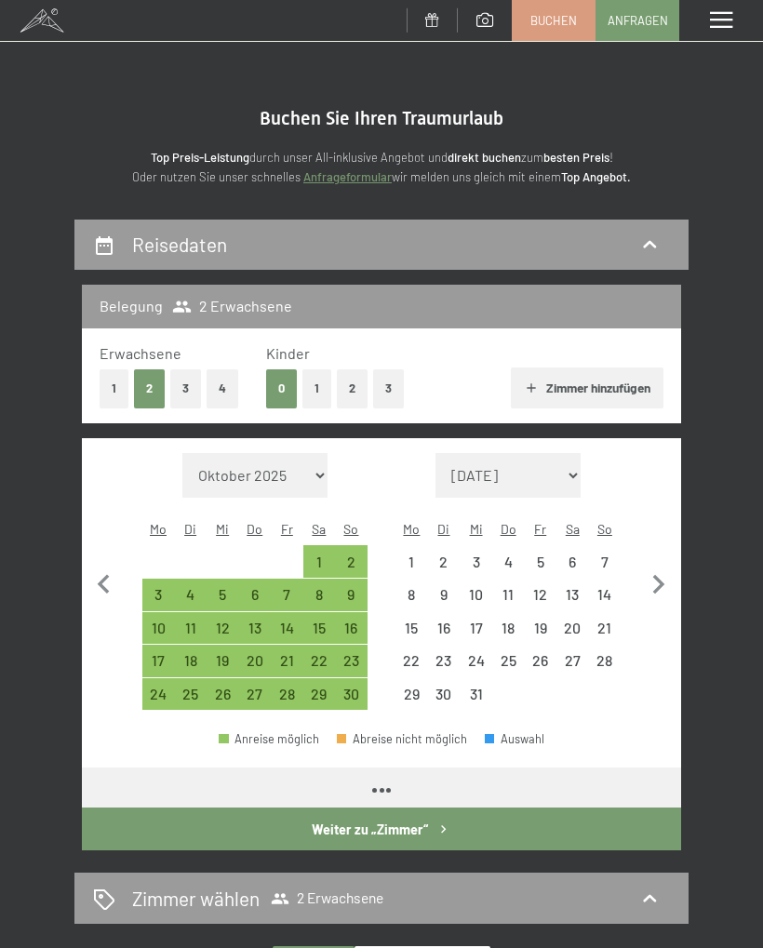
click at [672, 572] on icon "button" at bounding box center [658, 585] width 39 height 39
select select "[DATE]"
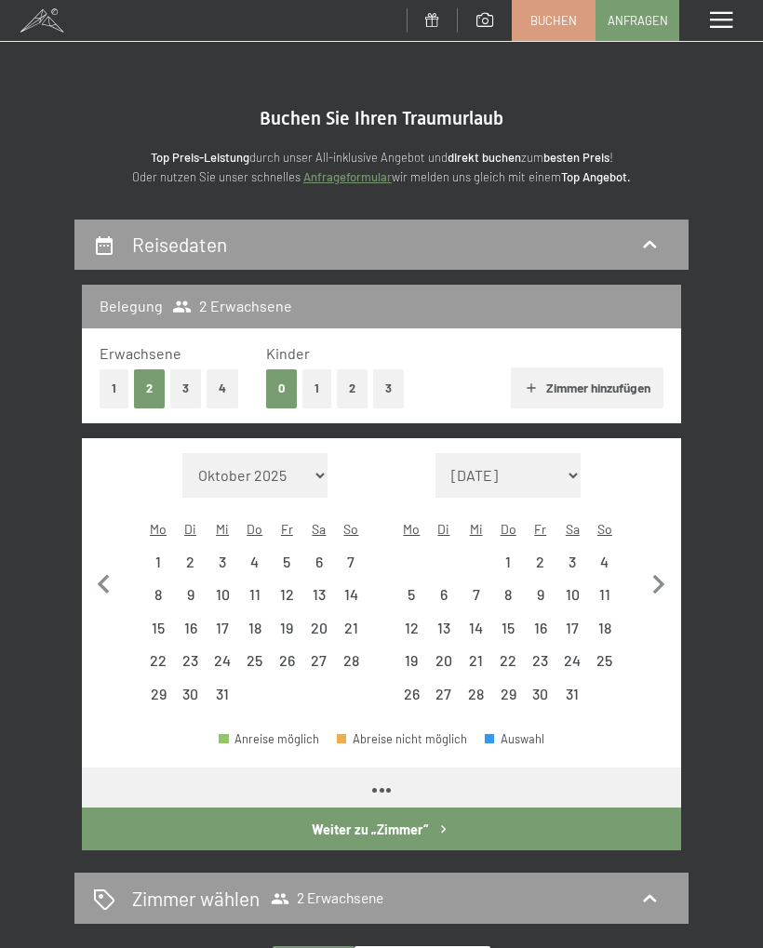
select select "[DATE]"
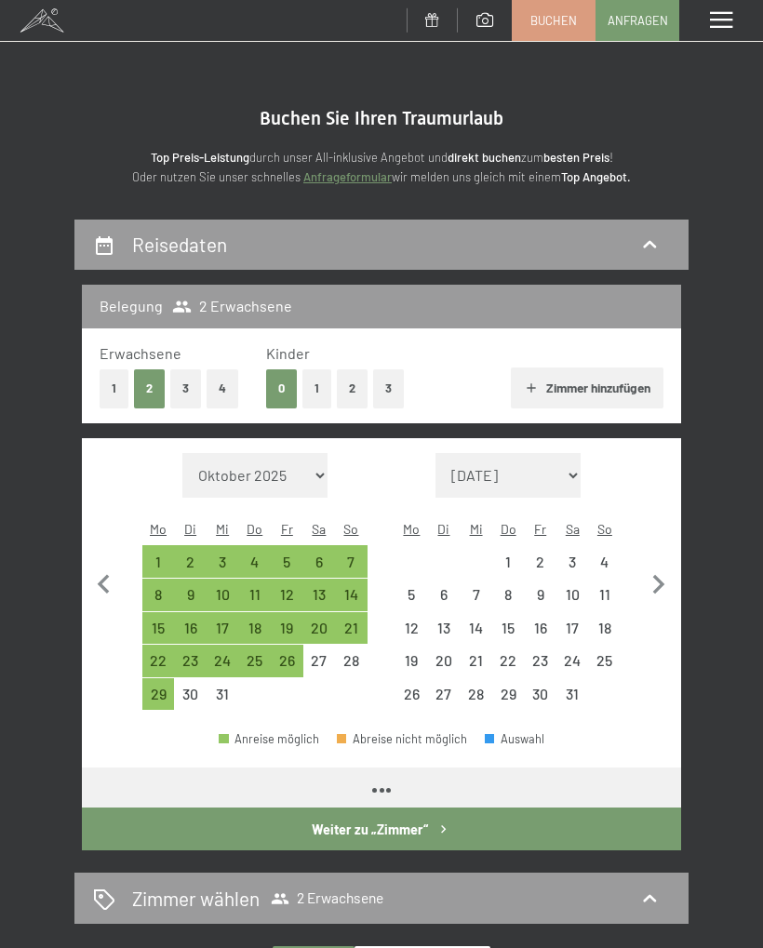
select select "[DATE]"
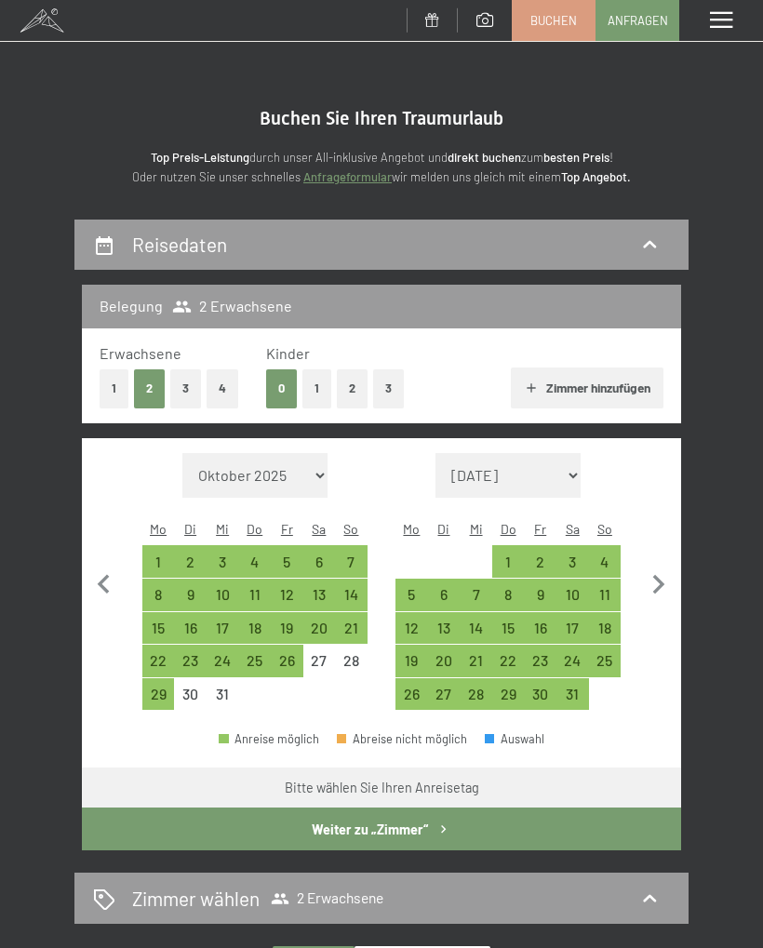
click at [658, 575] on icon "button" at bounding box center [659, 585] width 12 height 20
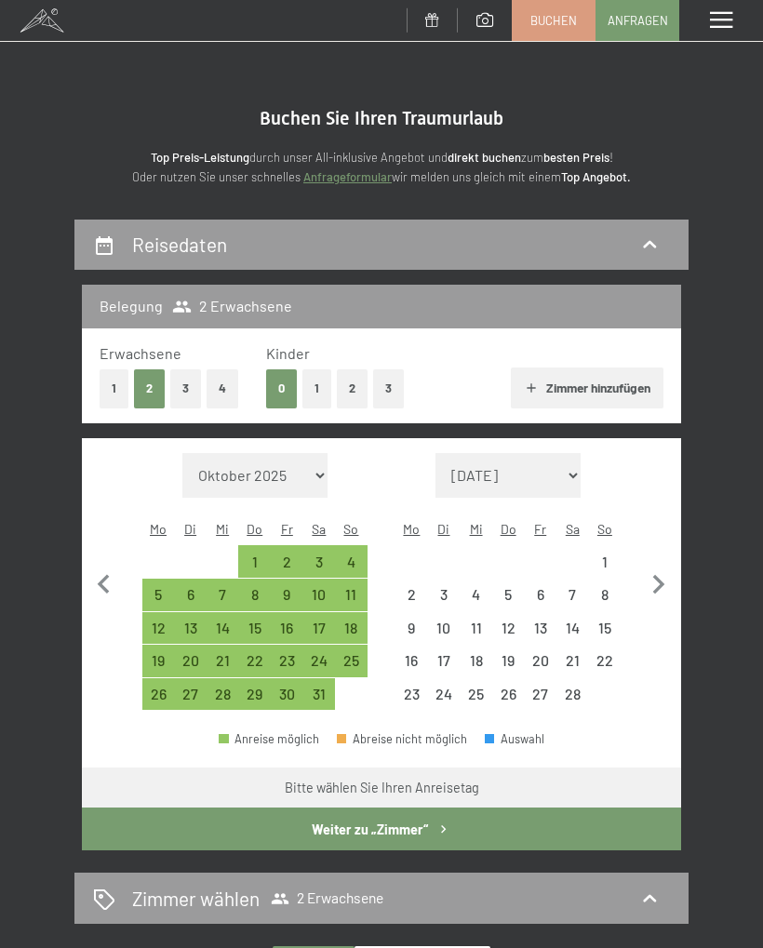
select select "[DATE]"
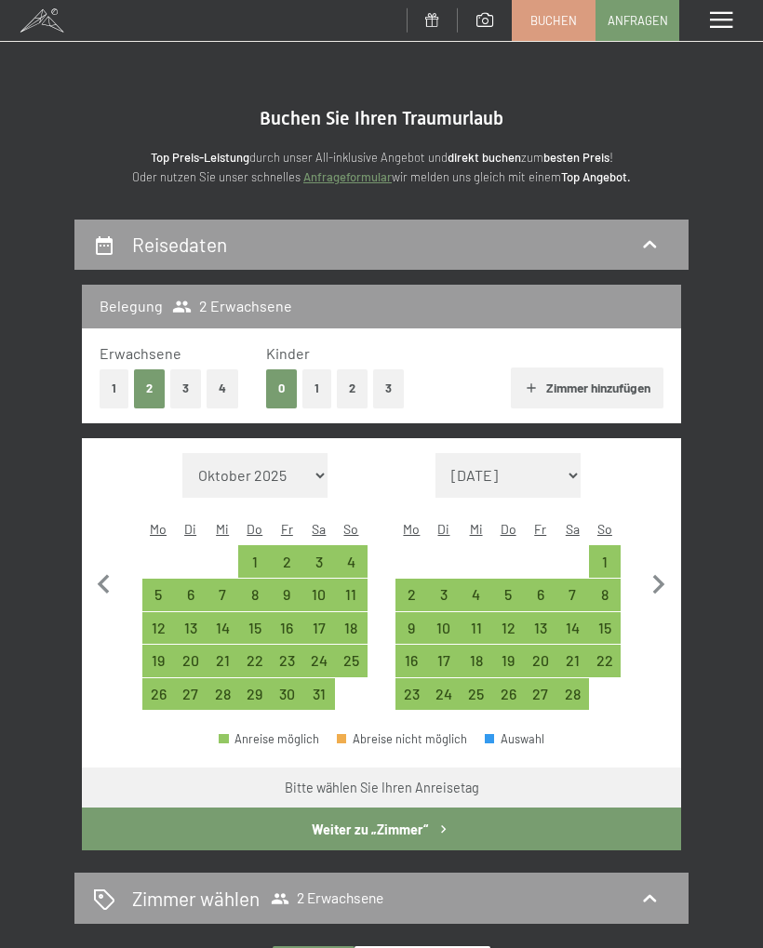
click at [657, 566] on icon "button" at bounding box center [658, 585] width 39 height 39
select select "[DATE]"
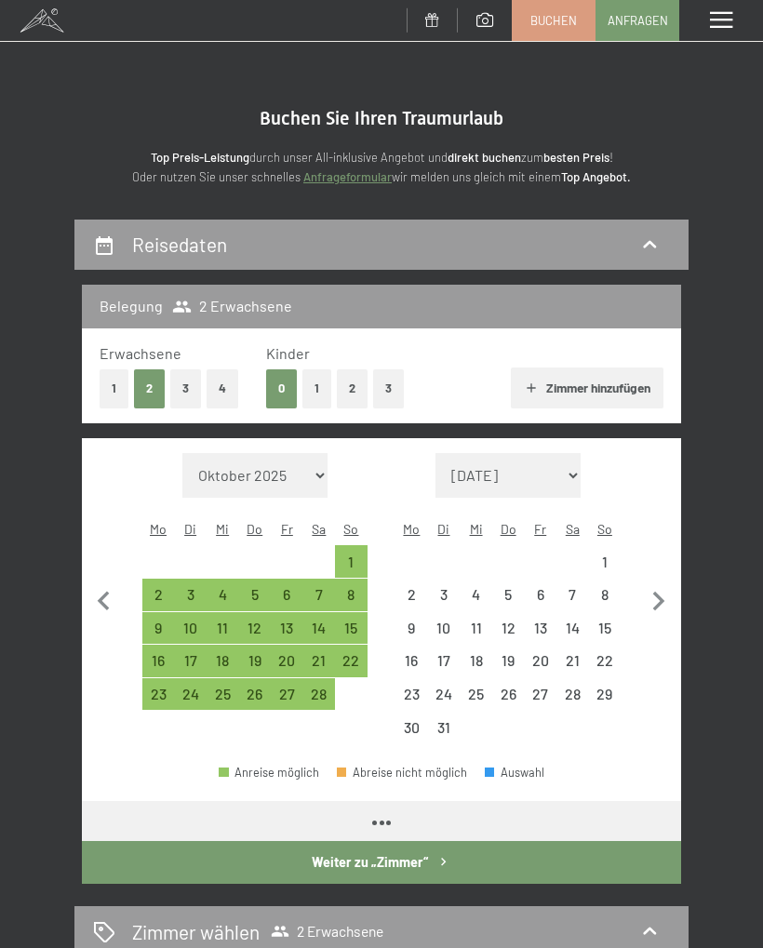
select select "[DATE]"
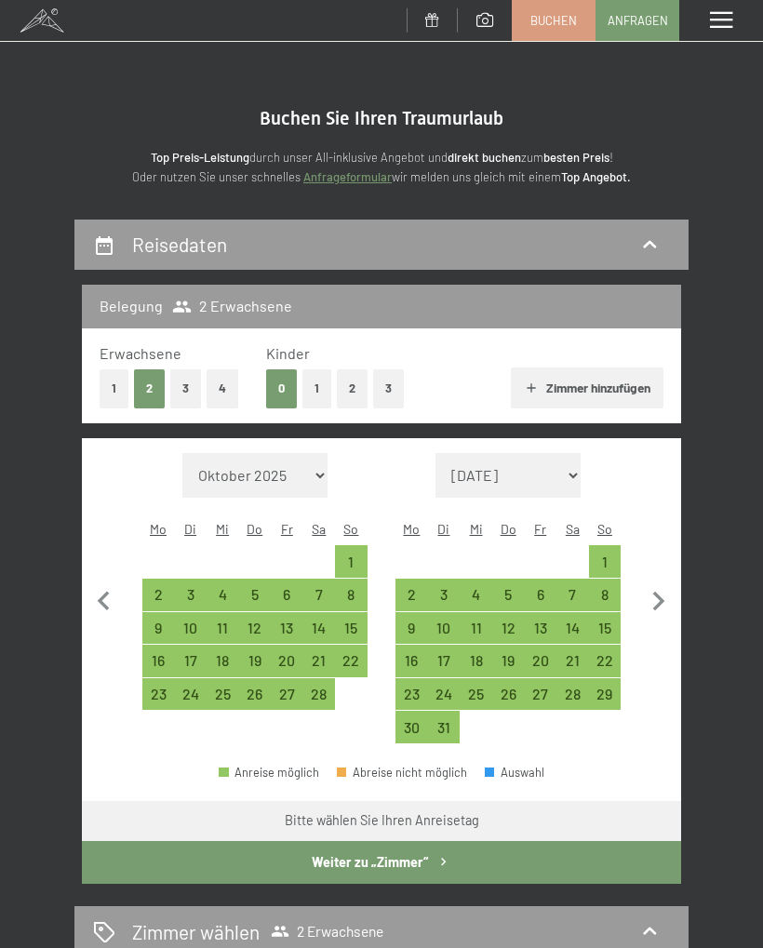
click at [414, 653] on div "16" at bounding box center [411, 667] width 29 height 29
select select "[DATE]"
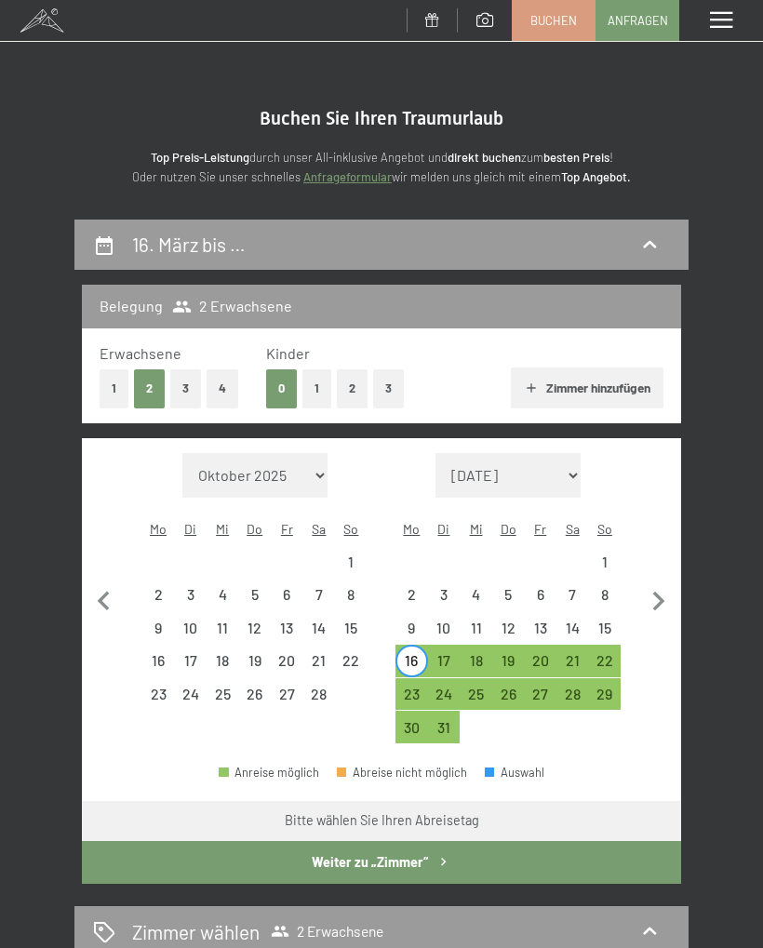
click at [550, 653] on div "20" at bounding box center [540, 667] width 29 height 29
select select "[DATE]"
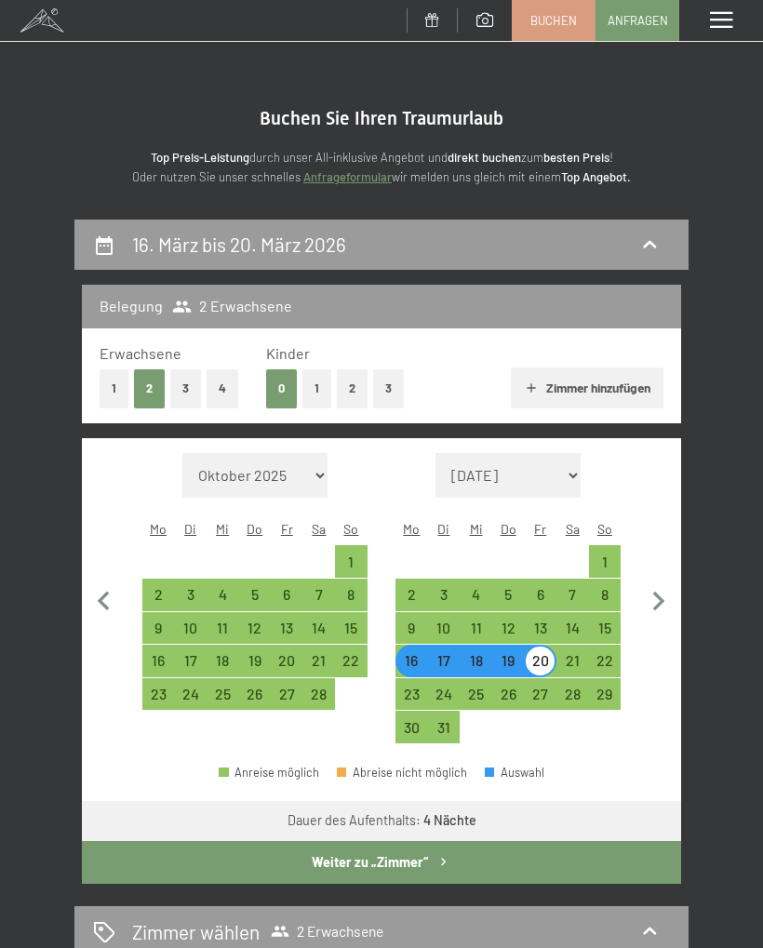
click at [625, 842] on button "Weiter zu „Zimmer“" at bounding box center [381, 862] width 599 height 43
select select "[DATE]"
